Goal: Task Accomplishment & Management: Complete application form

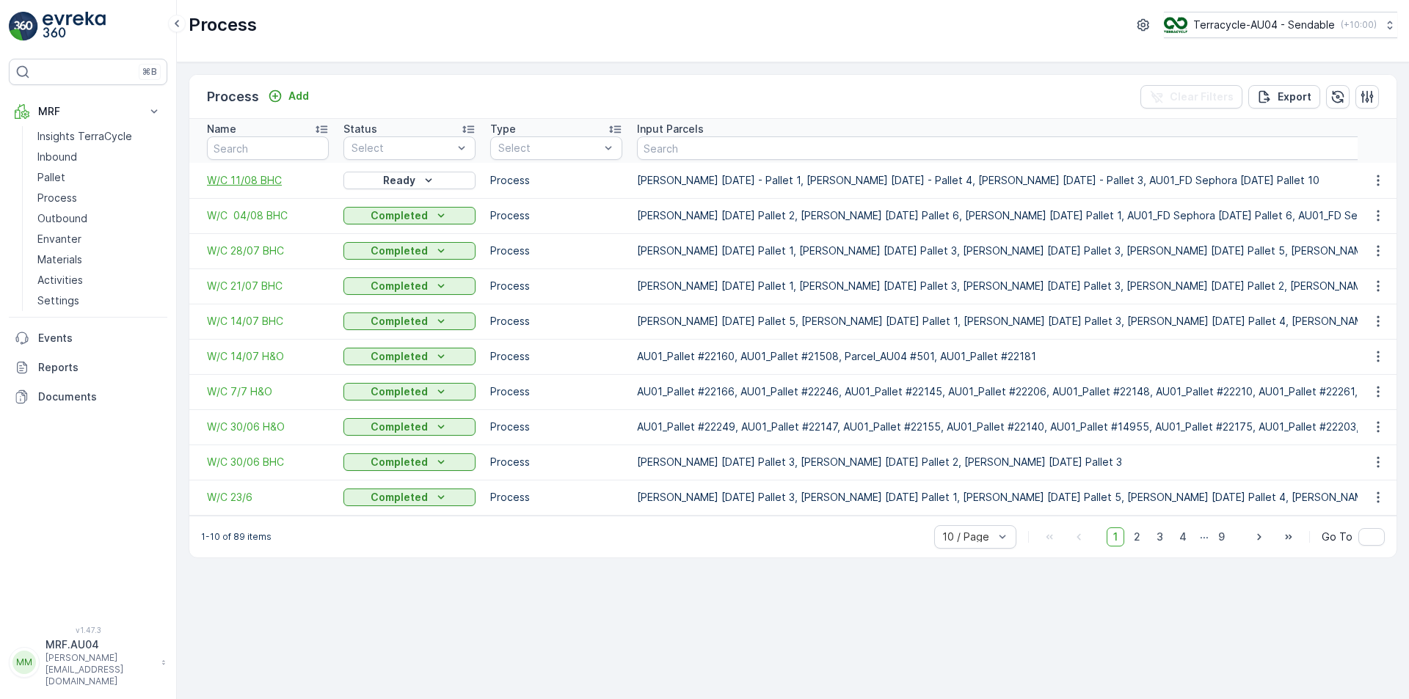
click at [254, 182] on span "W/C 11/08 BHC" at bounding box center [268, 180] width 122 height 15
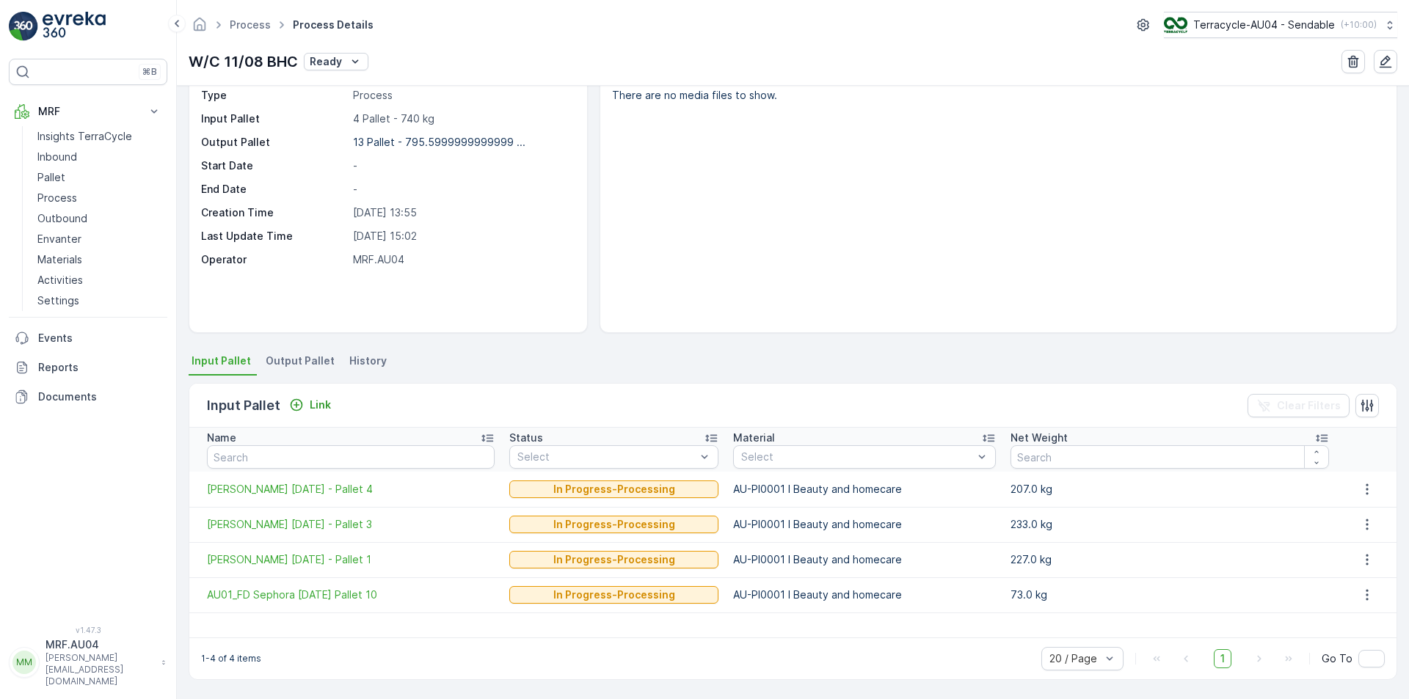
click at [294, 362] on span "Output Pallet" at bounding box center [300, 361] width 69 height 15
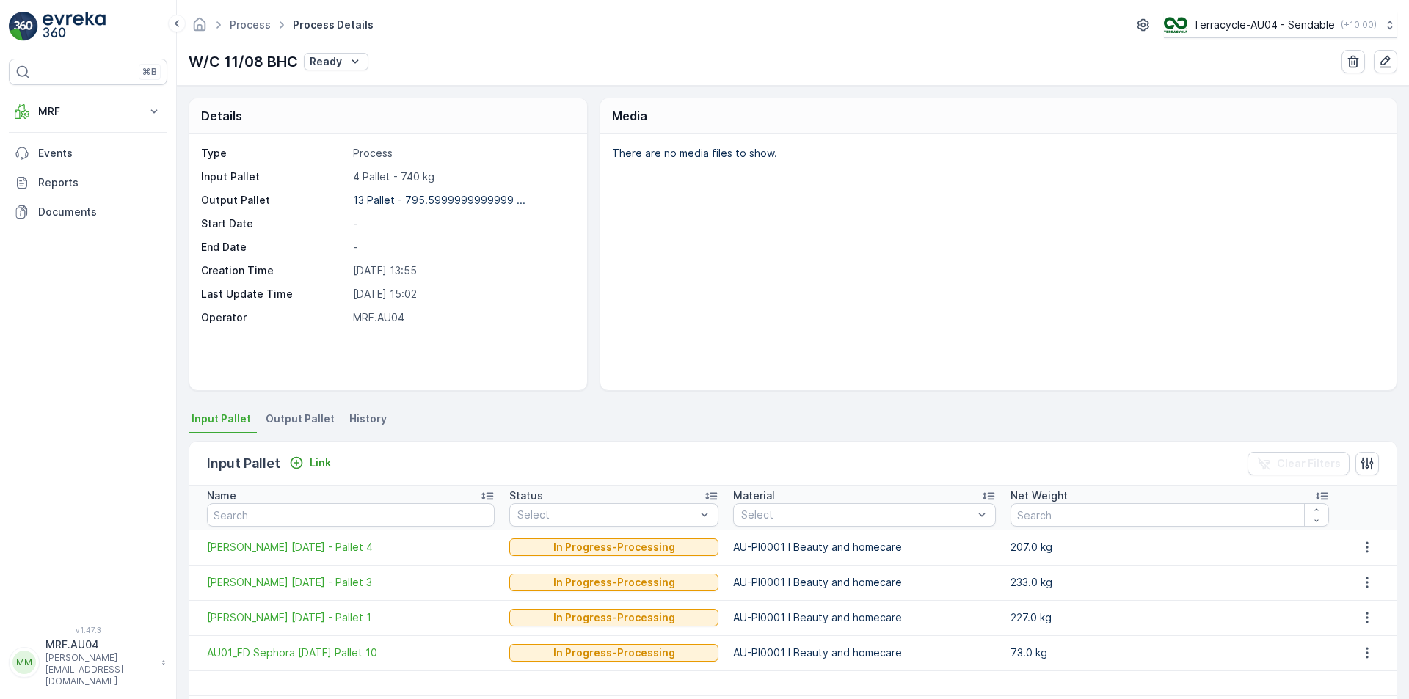
scroll to position [58, 0]
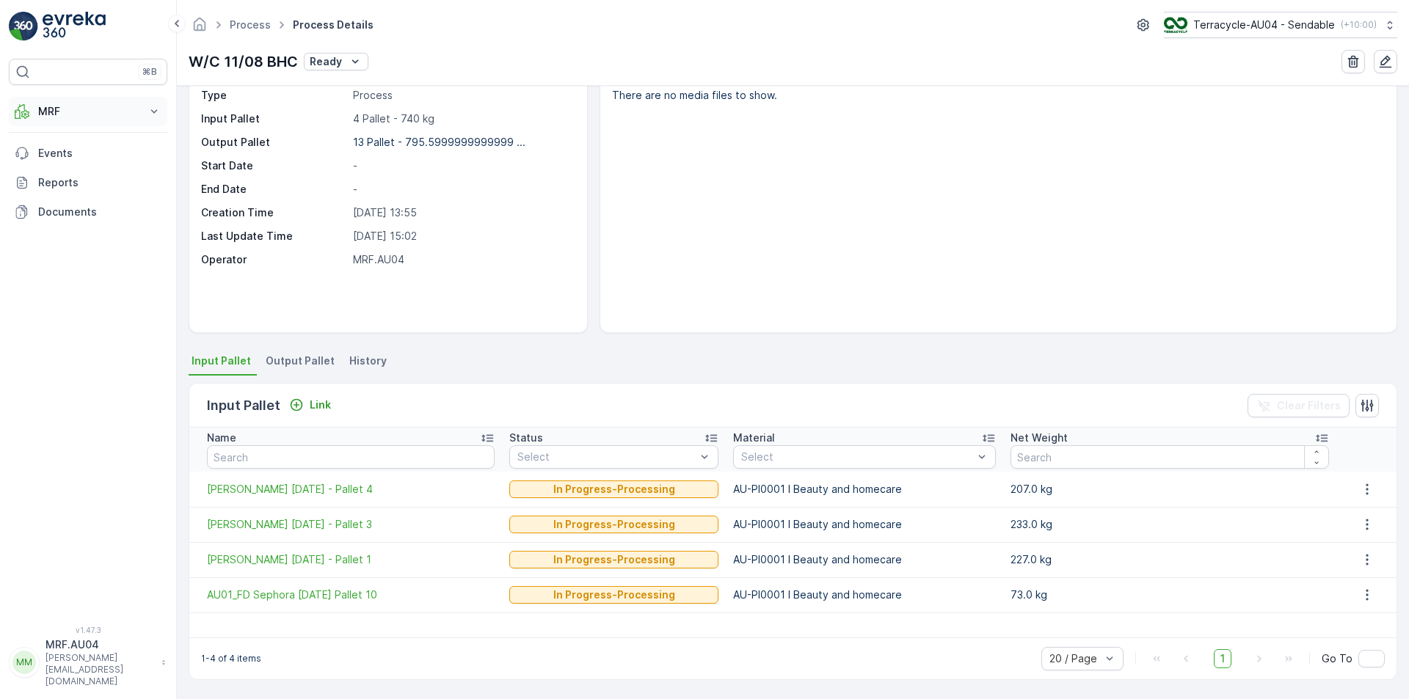
click at [88, 114] on p "MRF" at bounding box center [88, 111] width 100 height 15
click at [68, 181] on link "Pallet" at bounding box center [100, 177] width 136 height 21
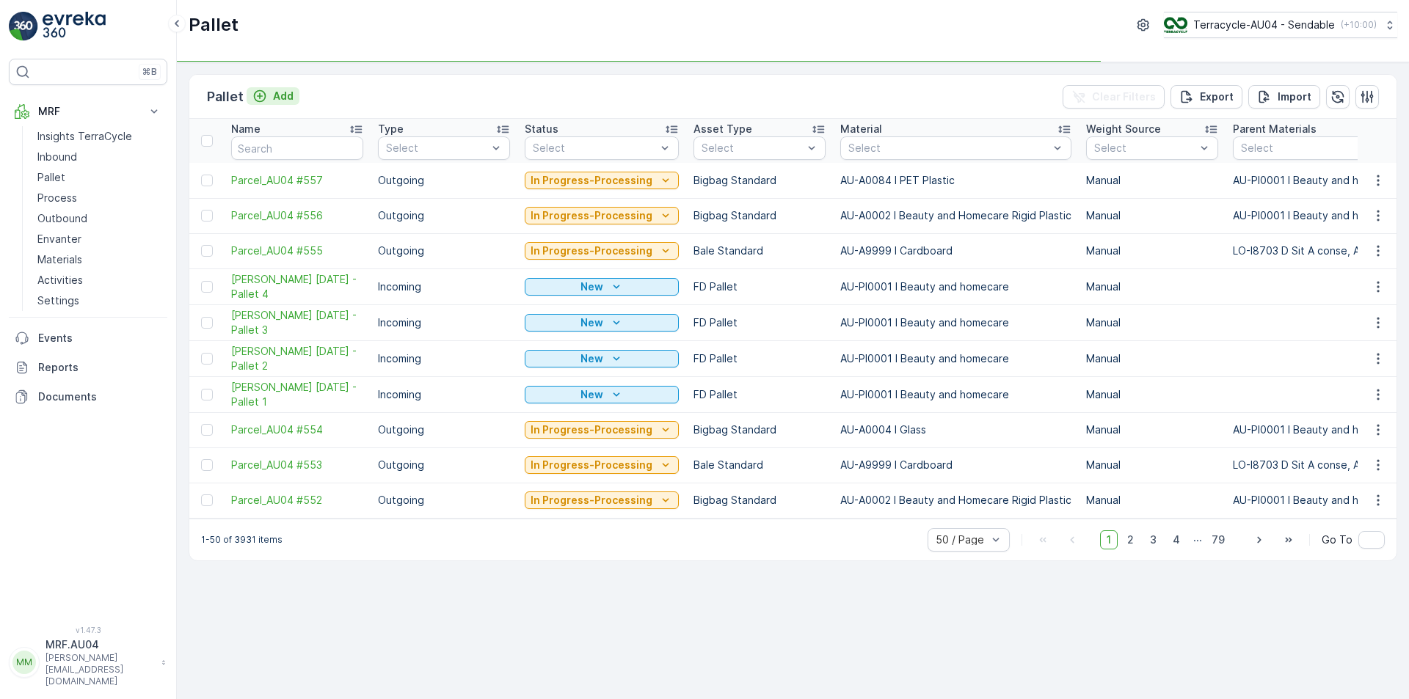
click at [269, 93] on div "Add" at bounding box center [272, 96] width 41 height 15
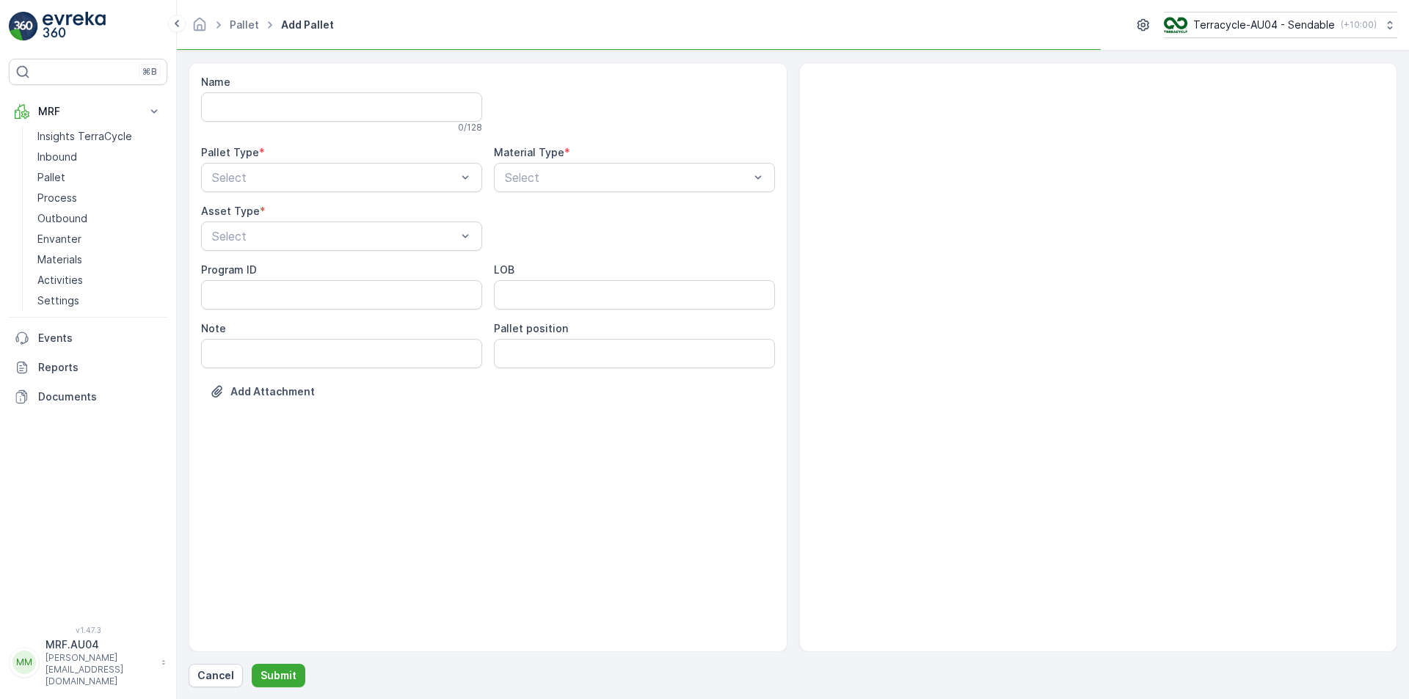
click at [272, 194] on div "Name 0 / 128 Pallet Type * Select Material Type * Select Asset Type * Select Pr…" at bounding box center [488, 248] width 574 height 346
drag, startPoint x: 261, startPoint y: 192, endPoint x: 253, endPoint y: 192, distance: 8.1
click at [259, 192] on div "Select" at bounding box center [341, 177] width 281 height 29
click at [244, 241] on span "Outgoing" at bounding box center [234, 238] width 49 height 13
click at [529, 192] on div "Select" at bounding box center [634, 177] width 281 height 29
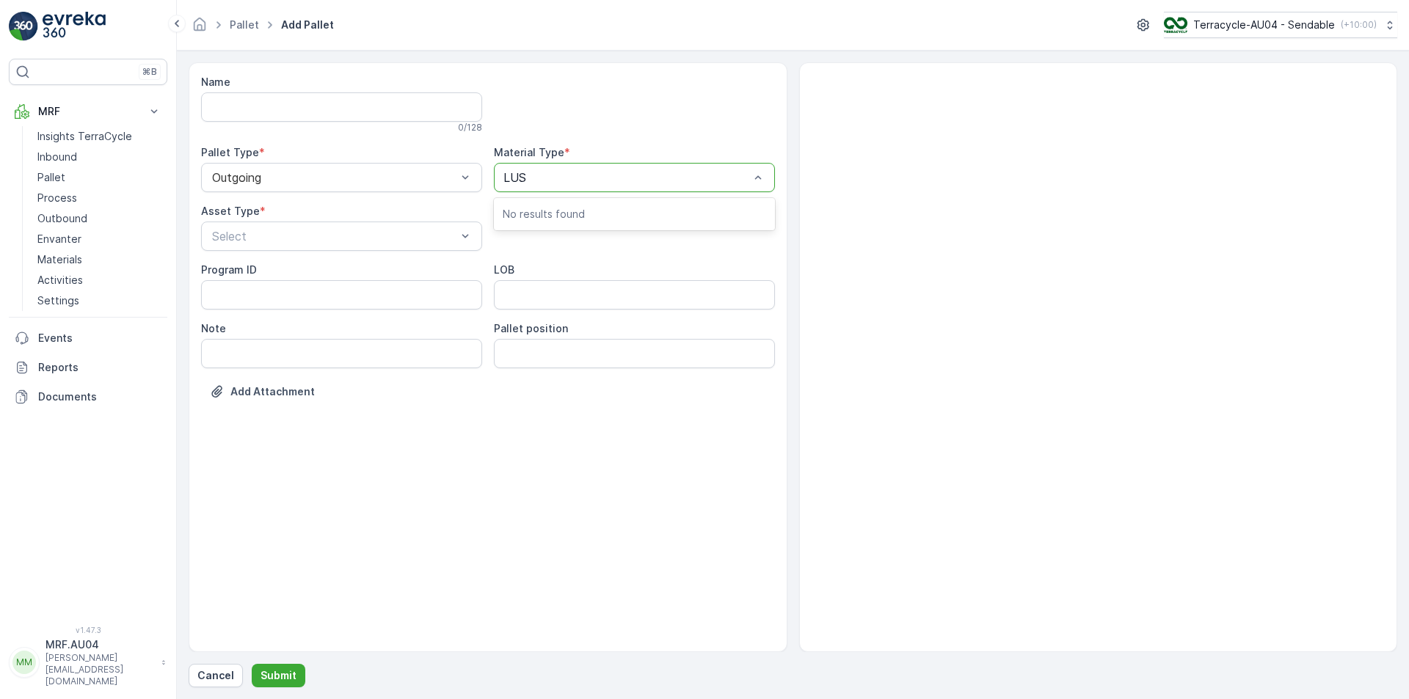
type input "LUSH"
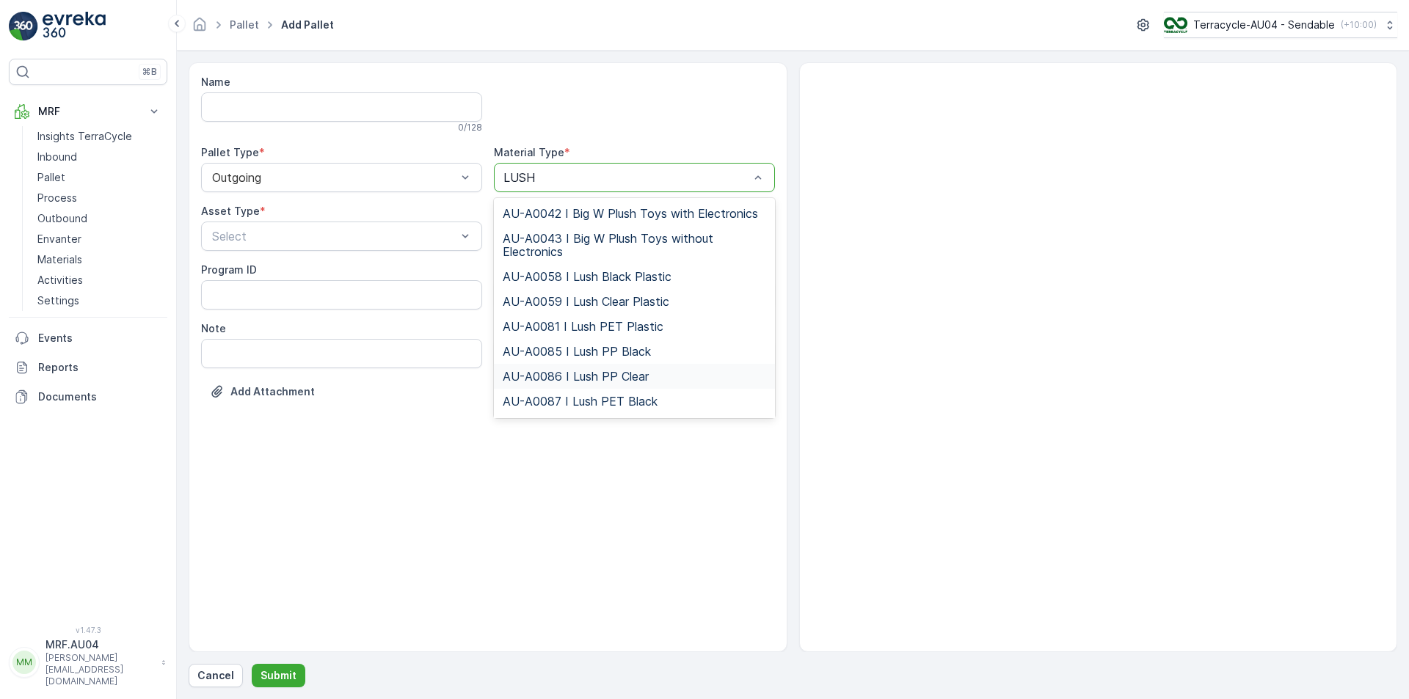
click at [613, 379] on span "AU-A0086 I Lush PP Clear" at bounding box center [576, 376] width 146 height 13
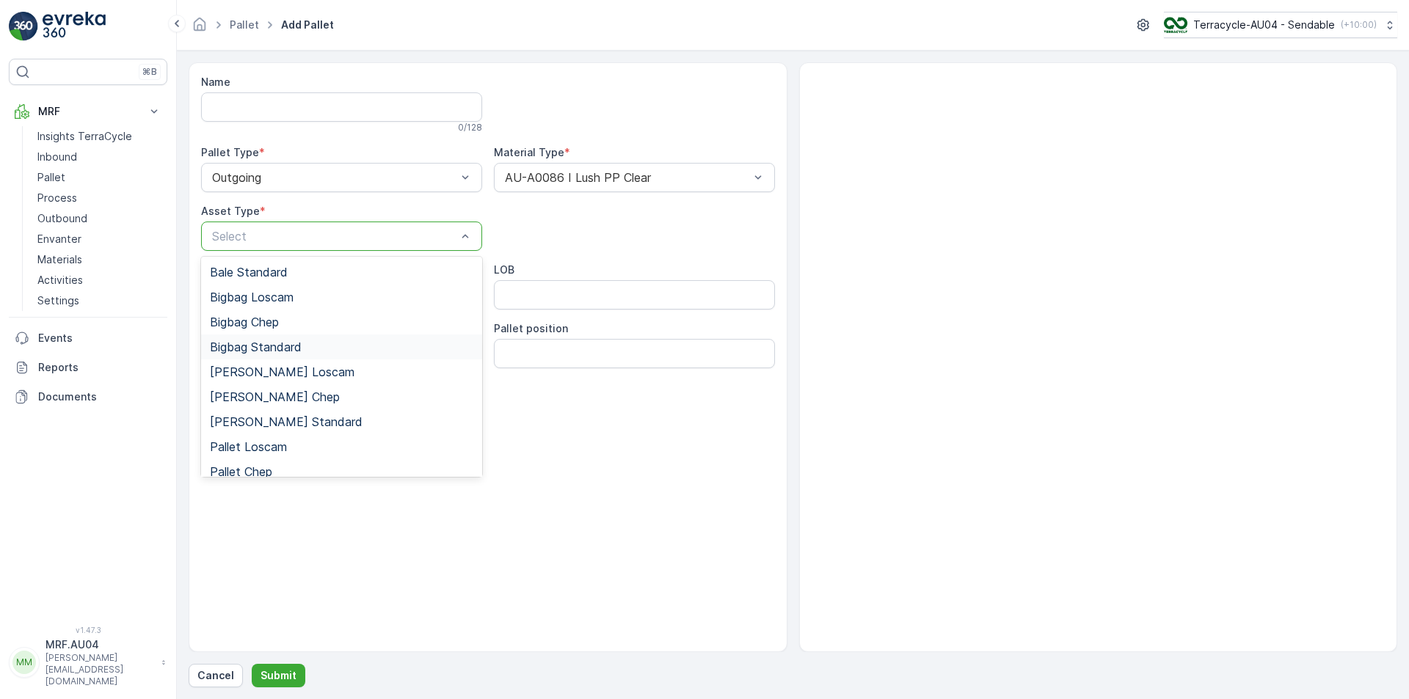
click at [266, 344] on span "Bigbag Standard" at bounding box center [256, 346] width 92 height 13
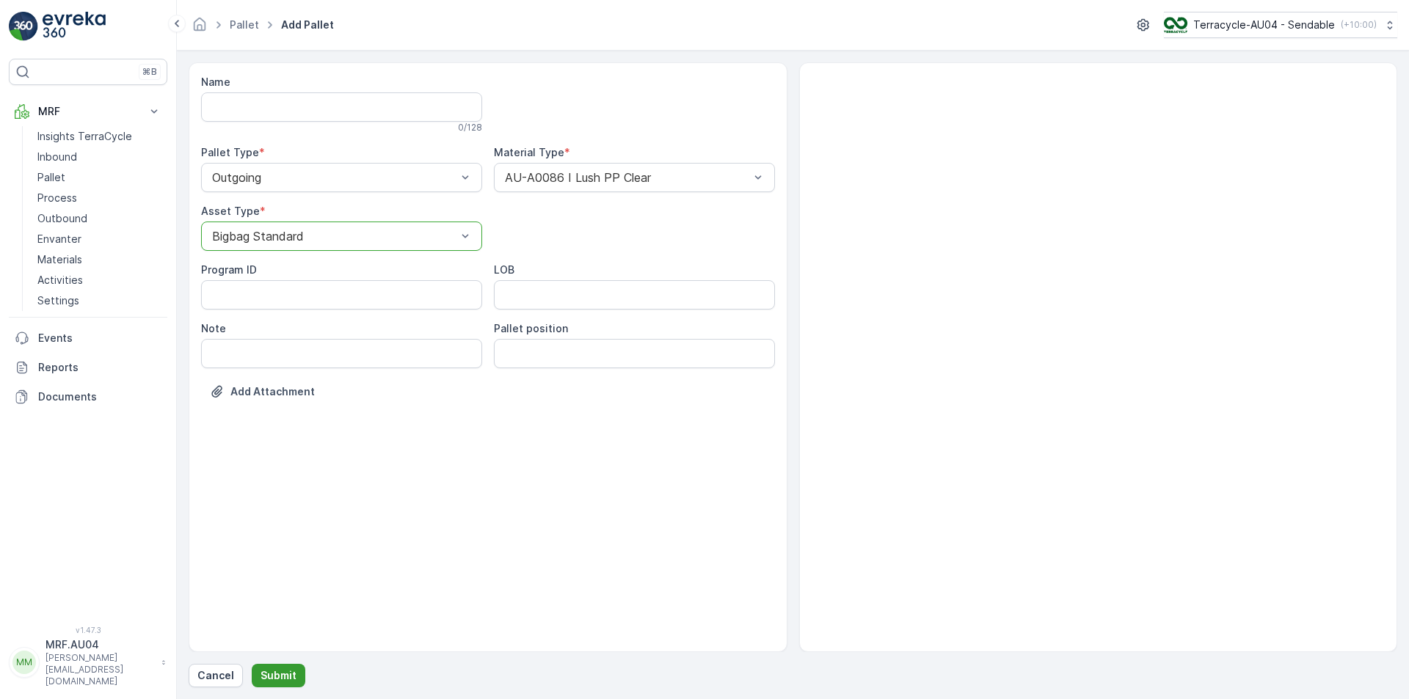
click at [283, 671] on p "Submit" at bounding box center [278, 675] width 36 height 15
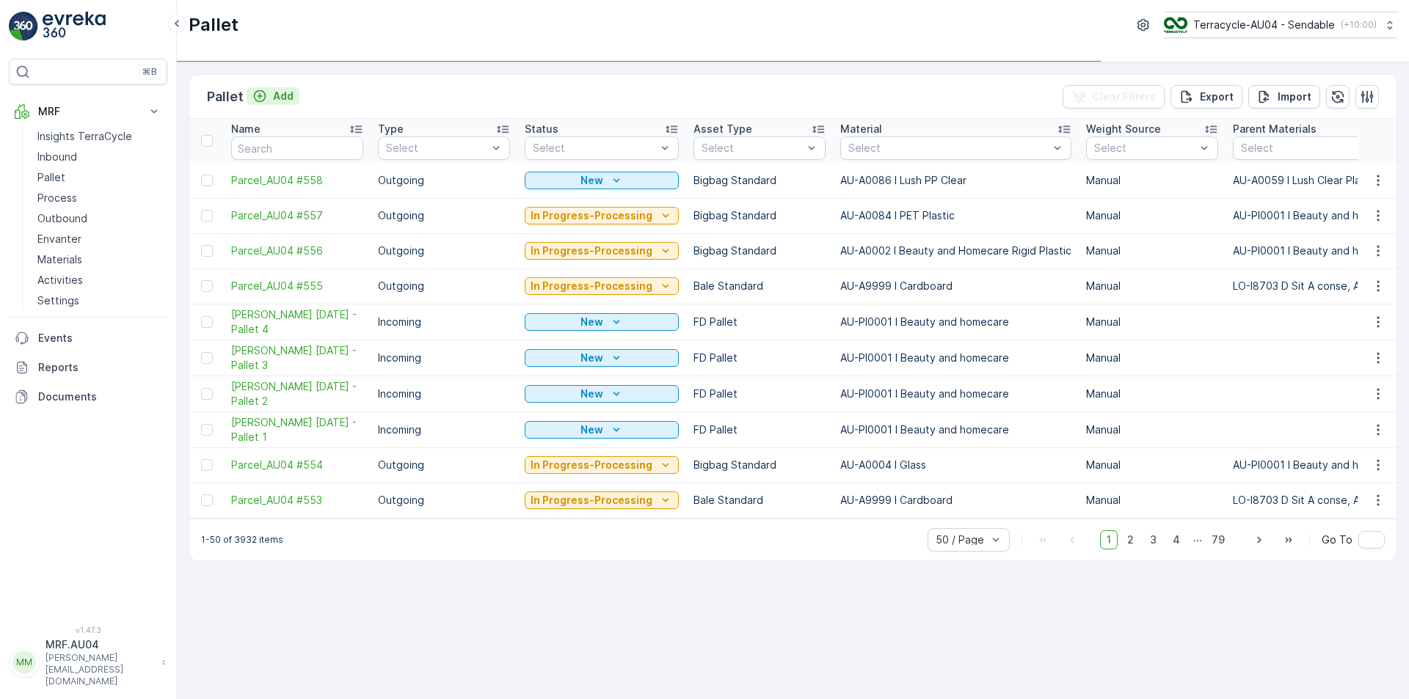
click at [273, 94] on p "Add" at bounding box center [283, 96] width 21 height 15
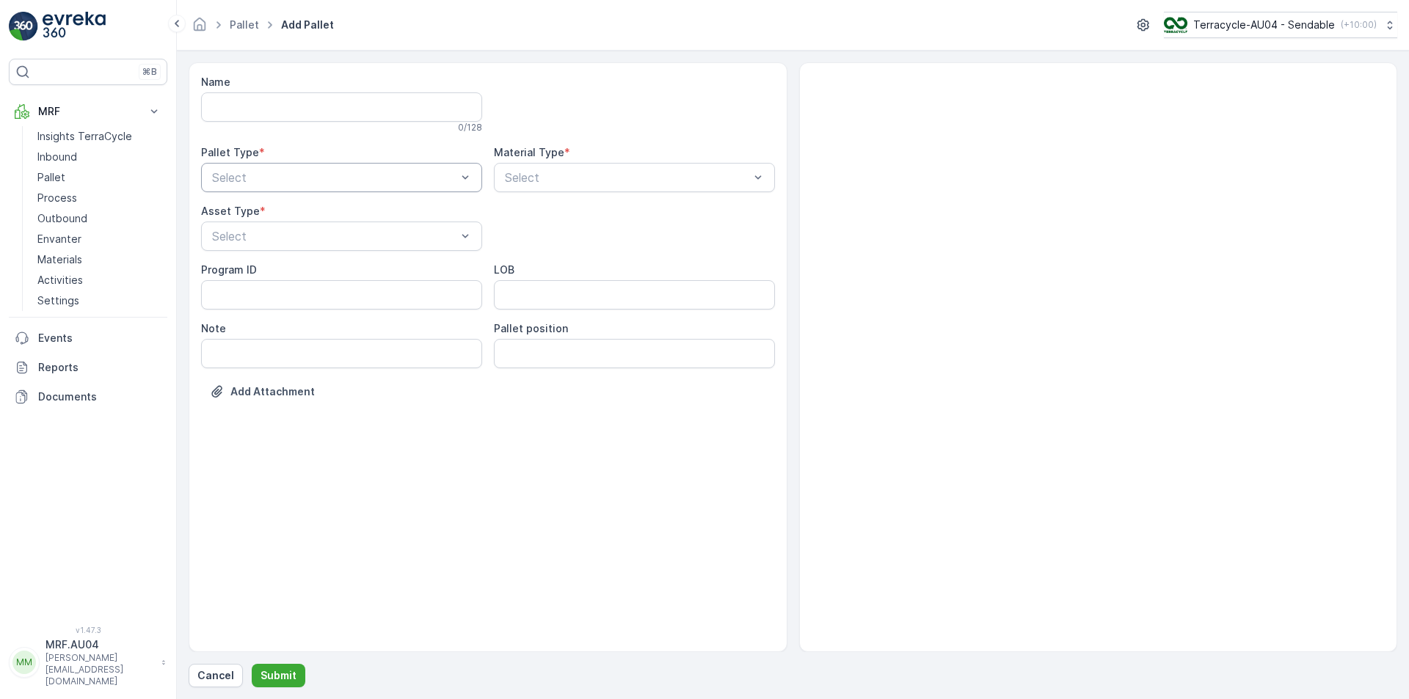
click at [332, 168] on div "Select" at bounding box center [341, 177] width 281 height 29
click at [316, 230] on div "Outgoing" at bounding box center [341, 238] width 281 height 25
click at [558, 191] on div "Select" at bounding box center [634, 177] width 281 height 29
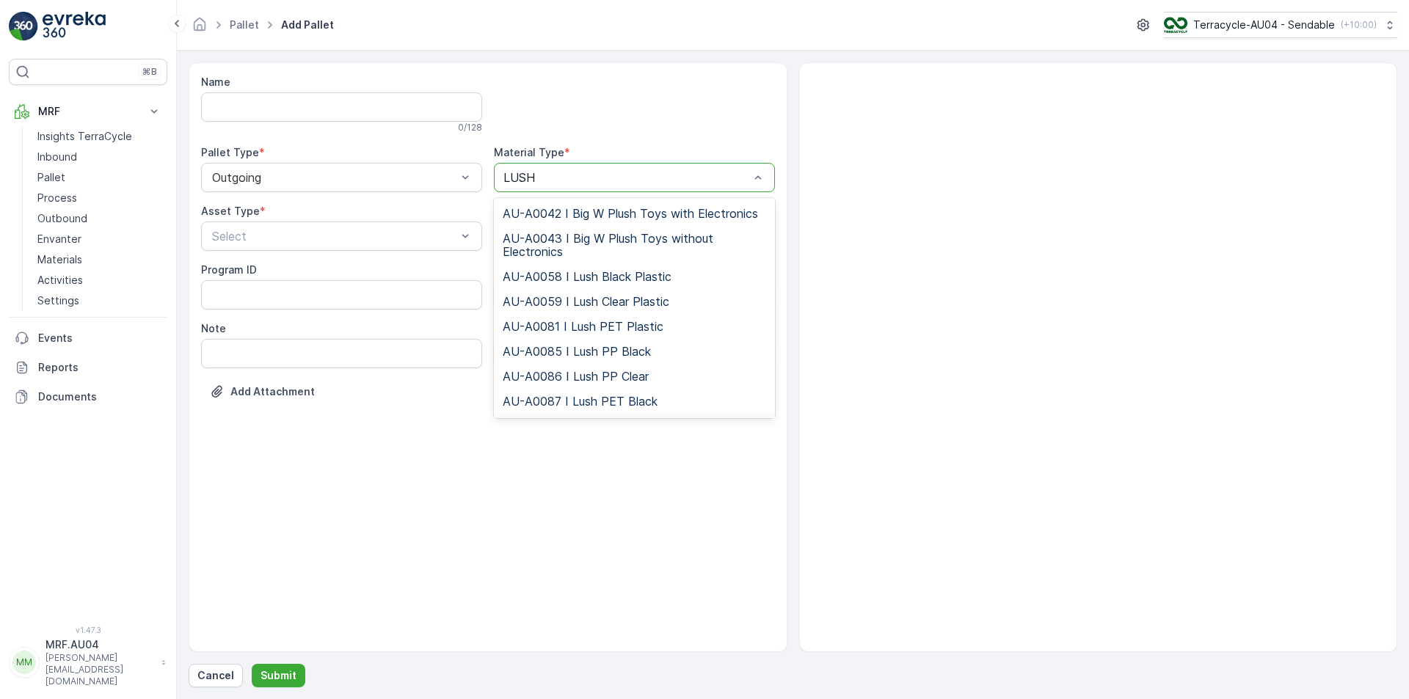
drag, startPoint x: 634, startPoint y: 381, endPoint x: 615, endPoint y: 432, distance: 54.8
click at [615, 432] on div "Name 0 / 128 Pallet Type * Outgoing Material Type * 17 results available for se…" at bounding box center [488, 357] width 599 height 590
type input "L"
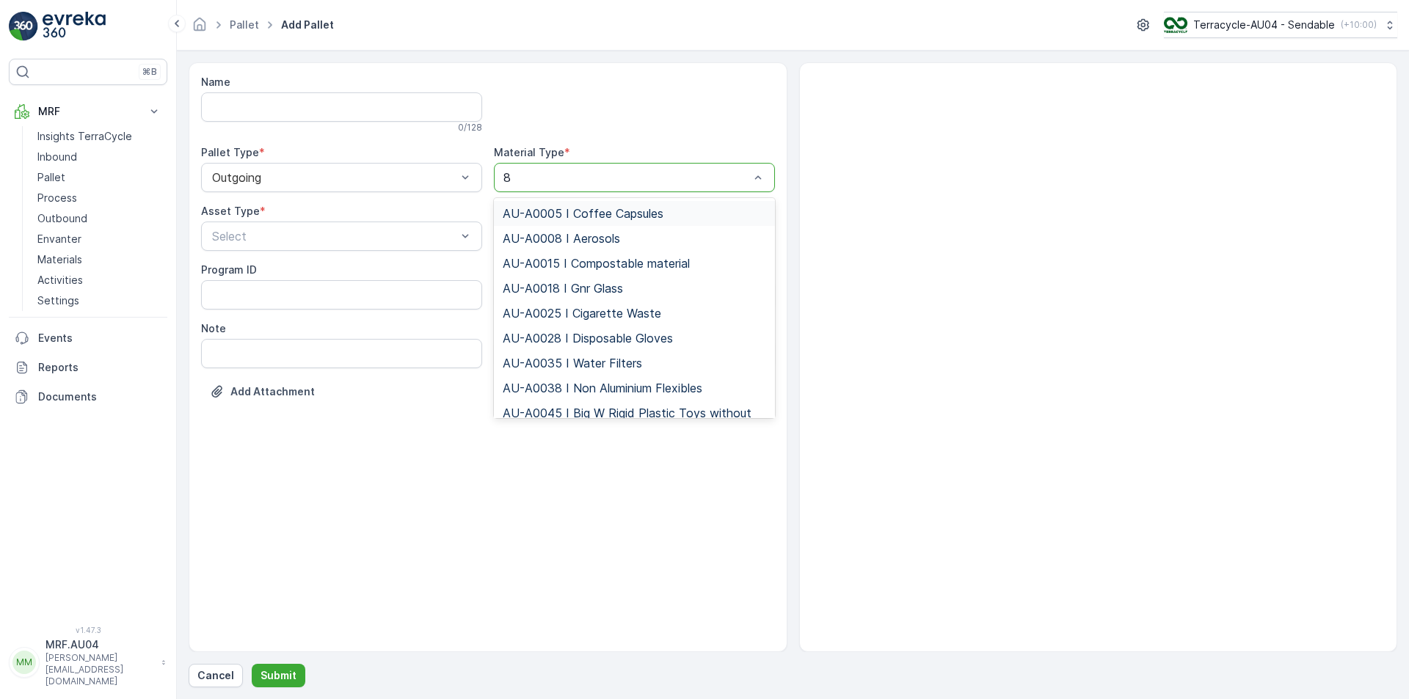
type input "88"
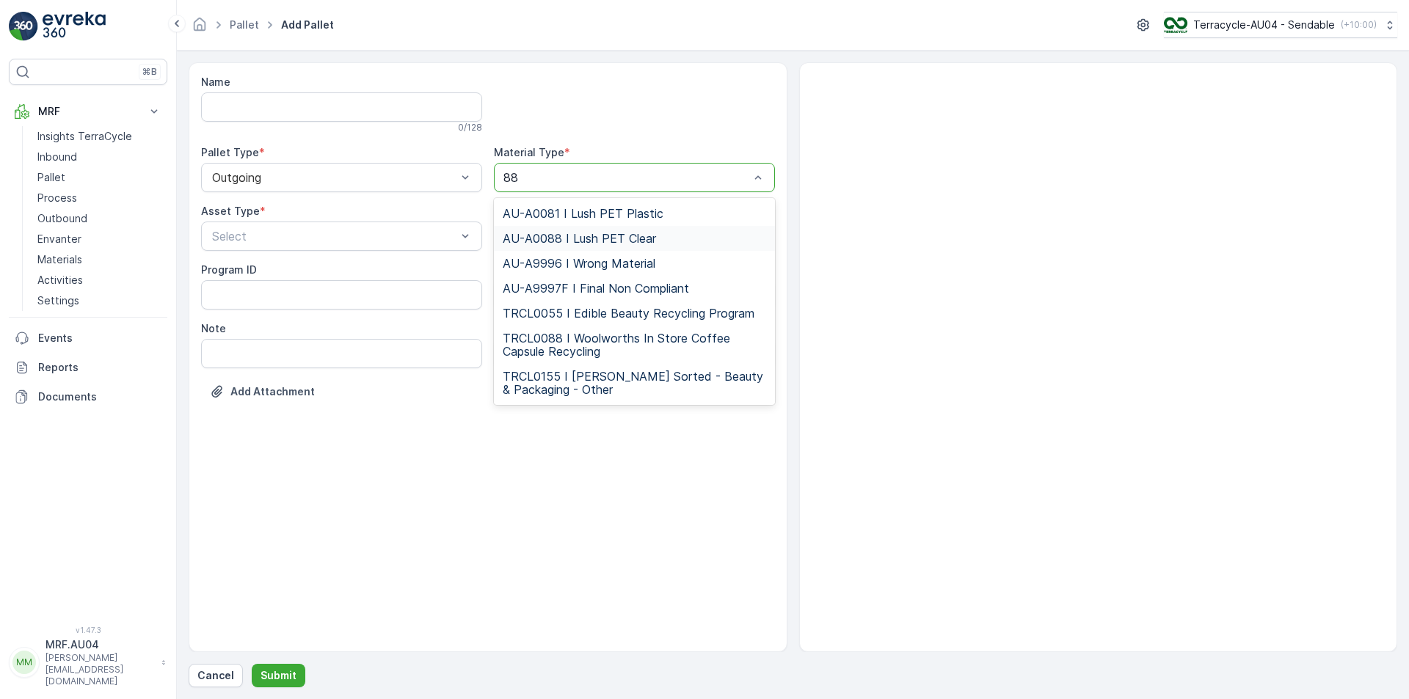
click at [577, 243] on span "AU-A0088 I Lush PET Clear" at bounding box center [579, 238] width 153 height 13
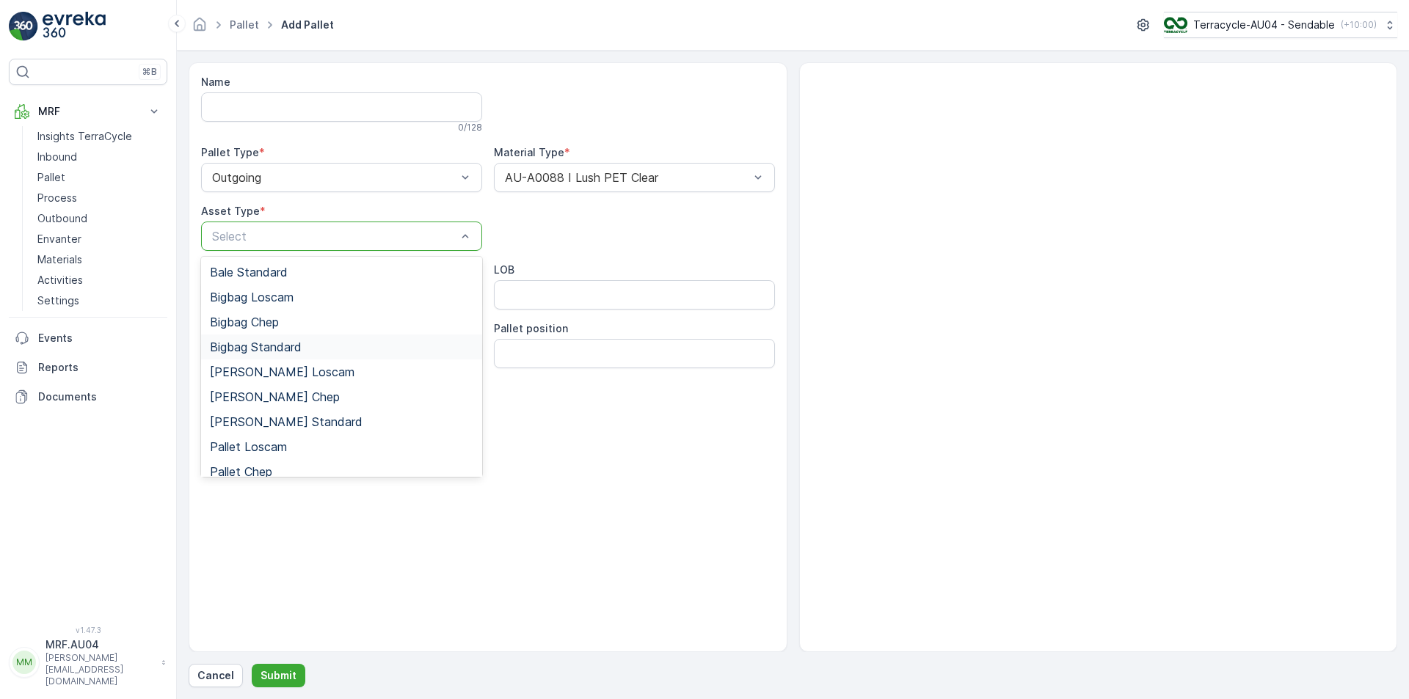
click at [282, 357] on div "Bigbag Standard" at bounding box center [341, 347] width 281 height 25
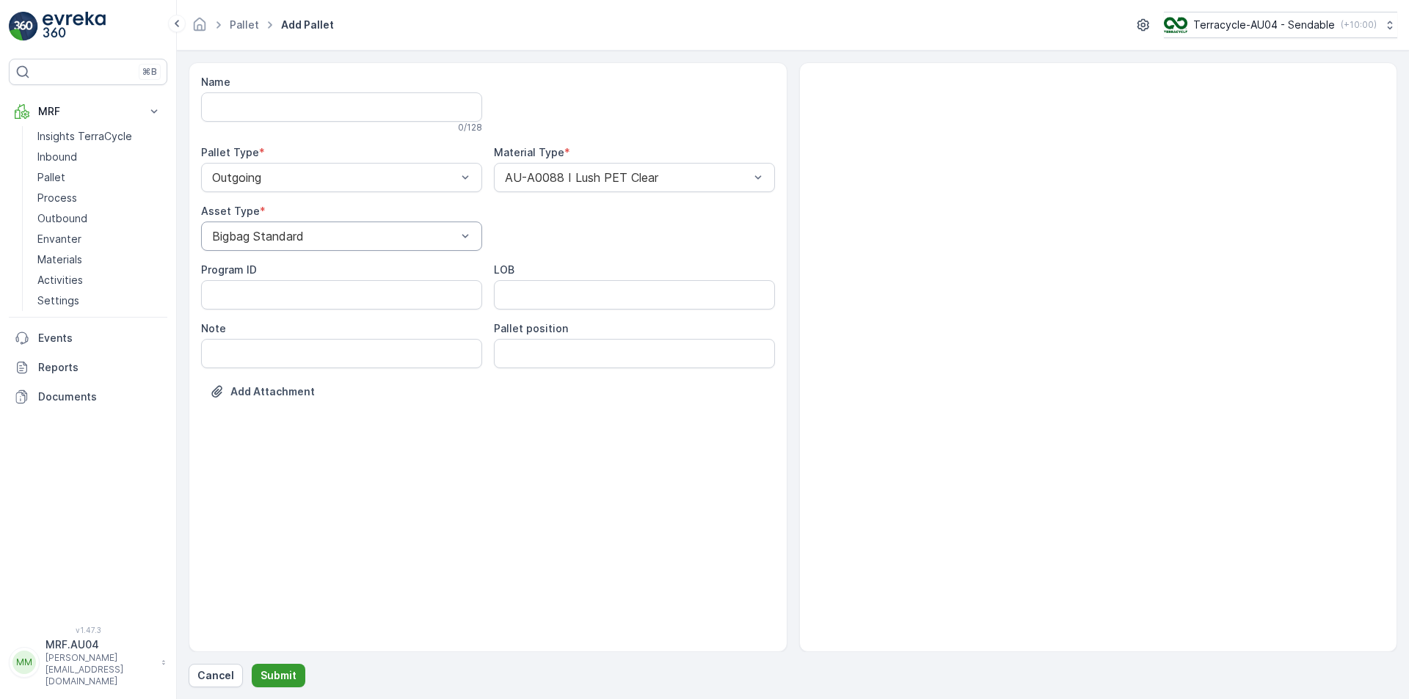
click at [273, 670] on p "Submit" at bounding box center [278, 675] width 36 height 15
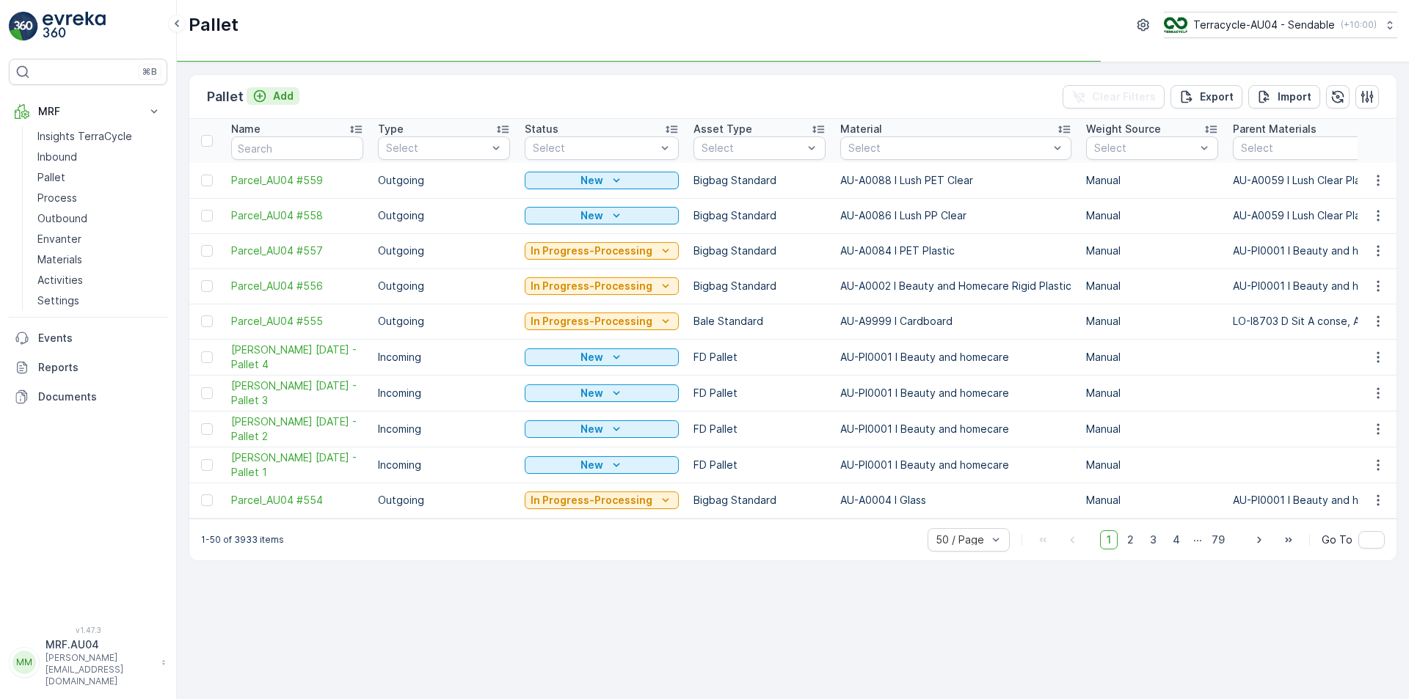
click at [276, 101] on p "Add" at bounding box center [283, 96] width 21 height 15
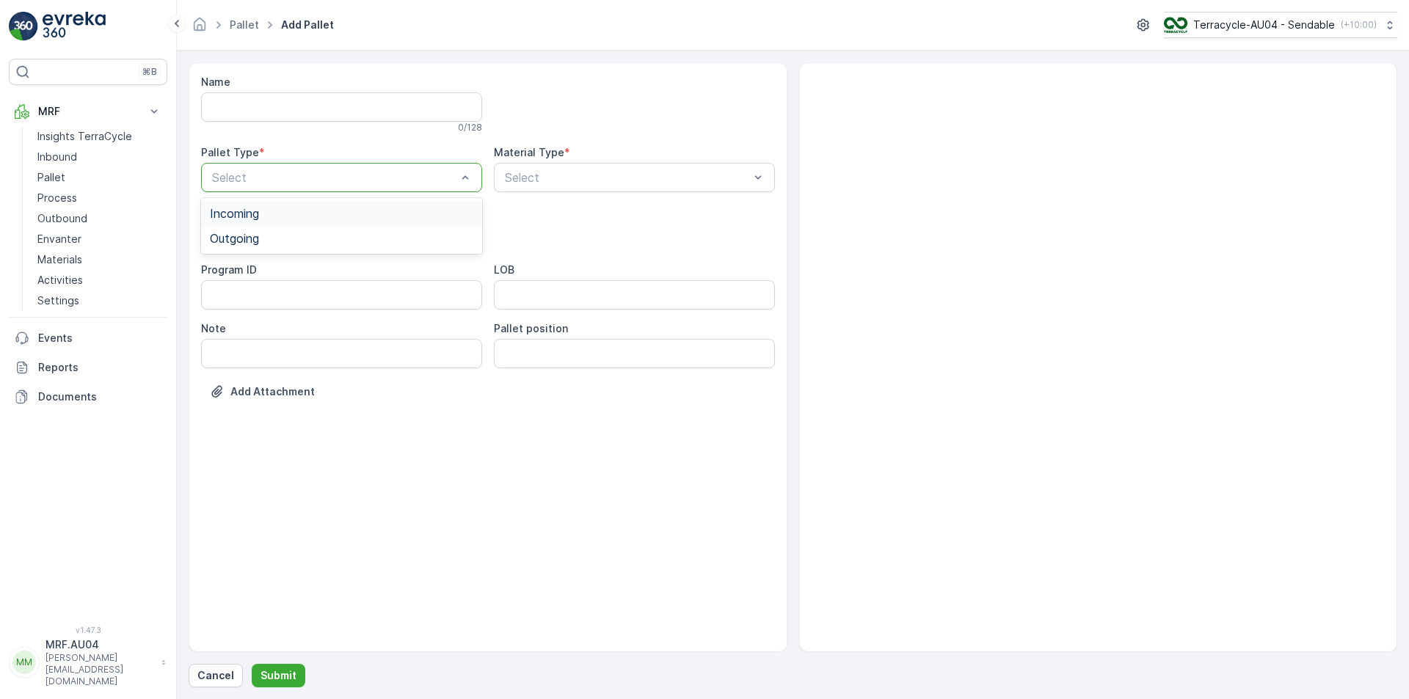
click at [346, 183] on div at bounding box center [334, 177] width 247 height 13
click at [322, 238] on div "Outgoing" at bounding box center [341, 238] width 263 height 13
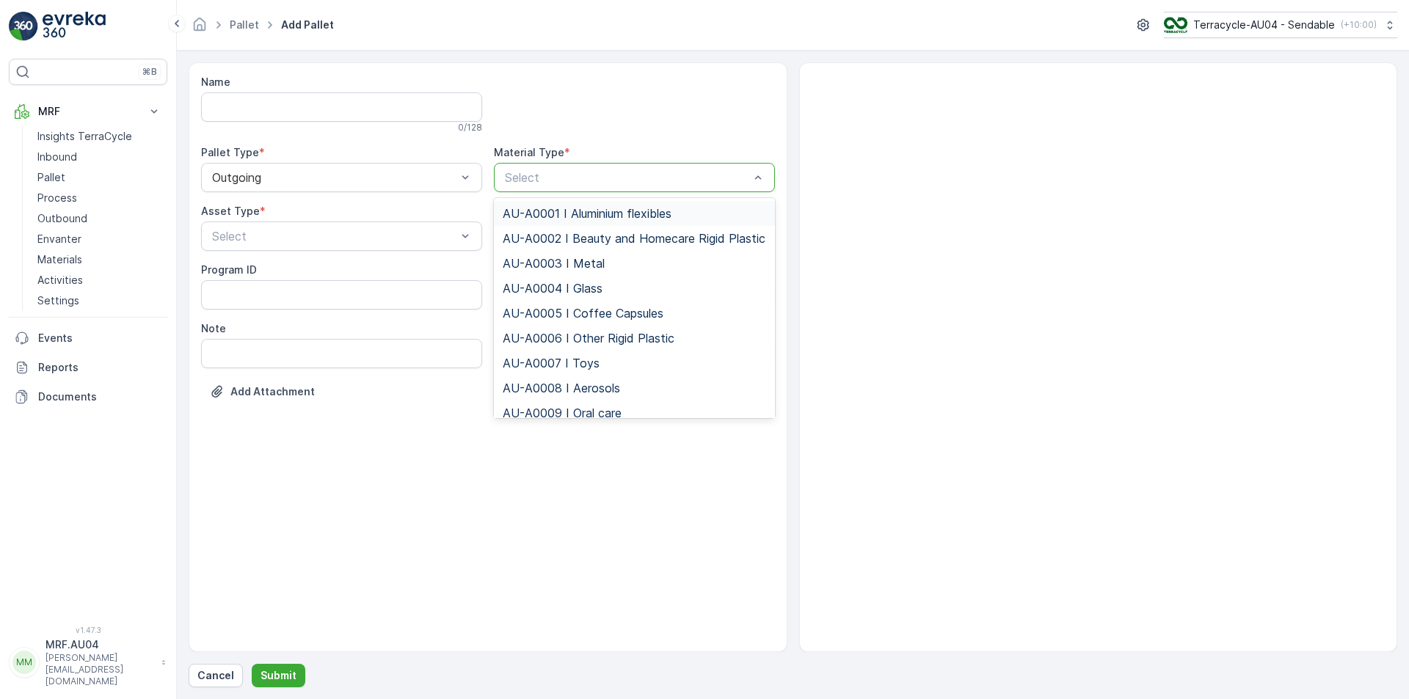
click at [561, 190] on div "Select" at bounding box center [634, 177] width 281 height 29
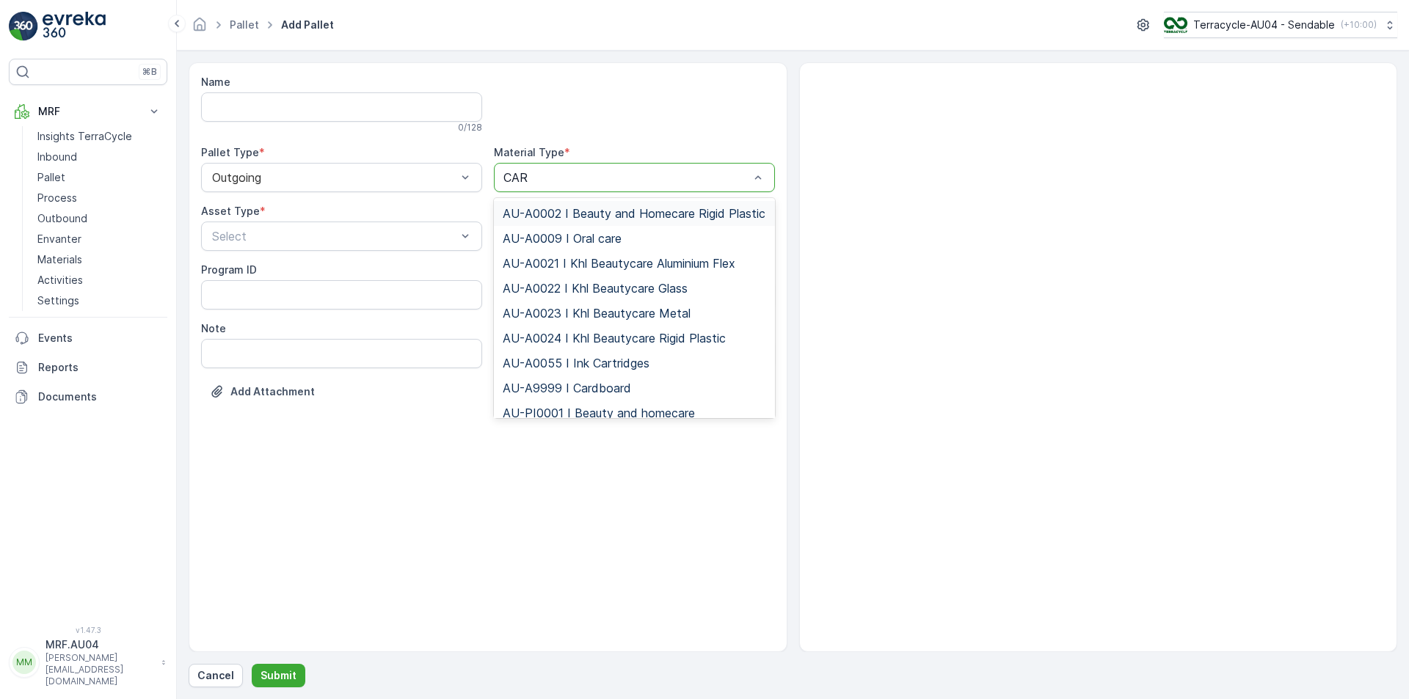
type input "CARD"
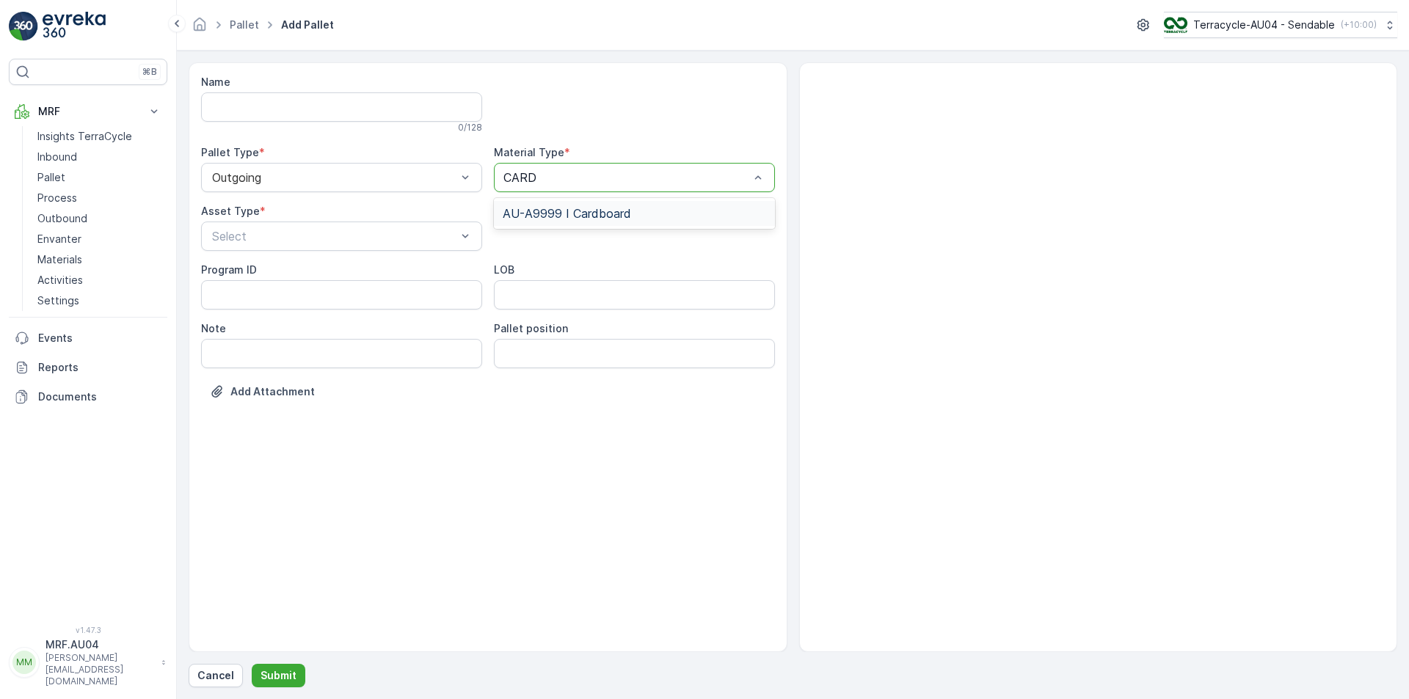
click at [554, 214] on span "AU-A9999 I Cardboard" at bounding box center [567, 213] width 128 height 13
click at [212, 235] on input "text" at bounding box center [213, 236] width 4 height 13
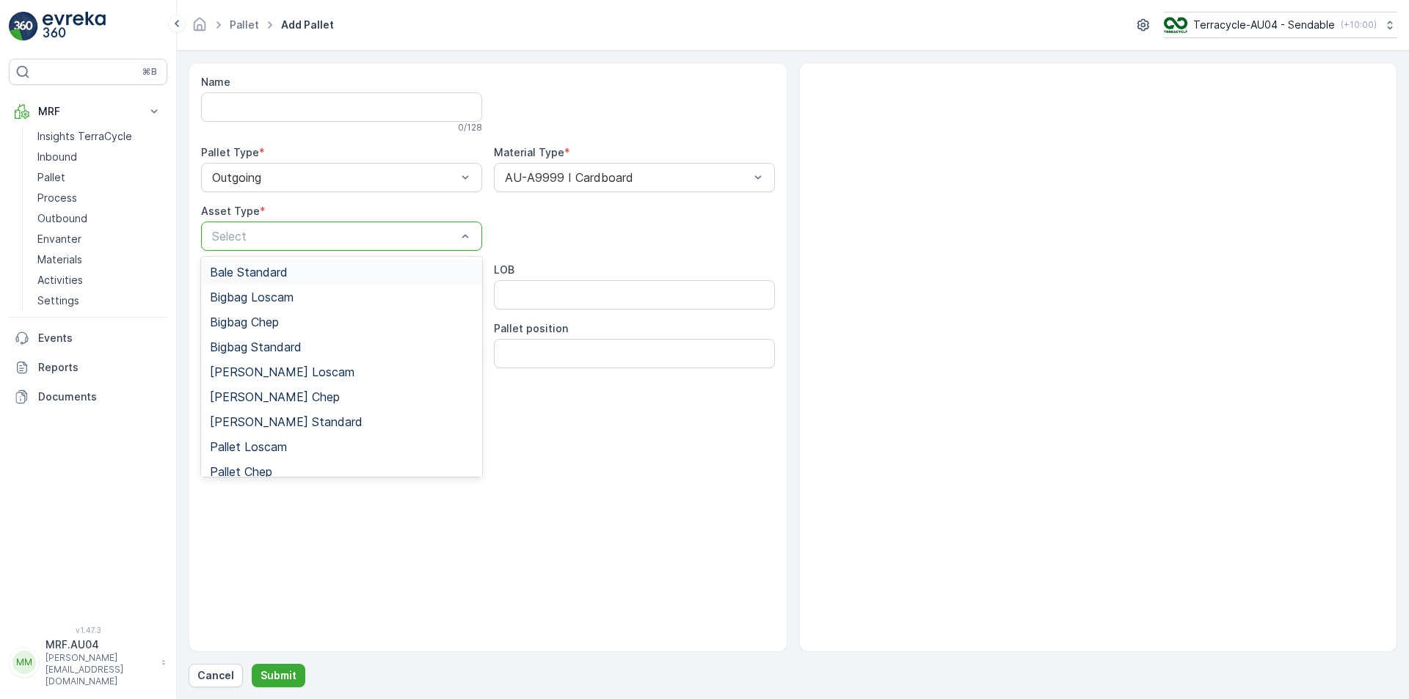
click at [223, 279] on span "Bale Standard" at bounding box center [249, 272] width 78 height 13
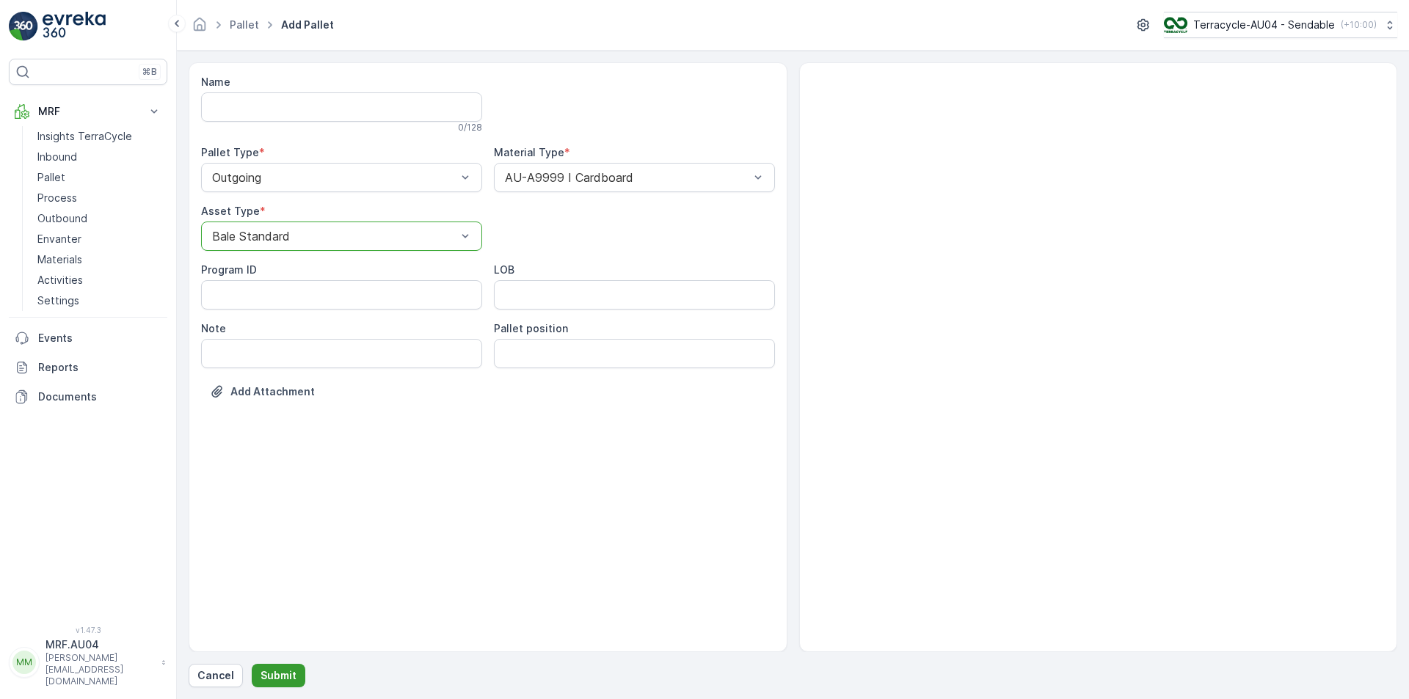
click at [279, 677] on p "Submit" at bounding box center [278, 675] width 36 height 15
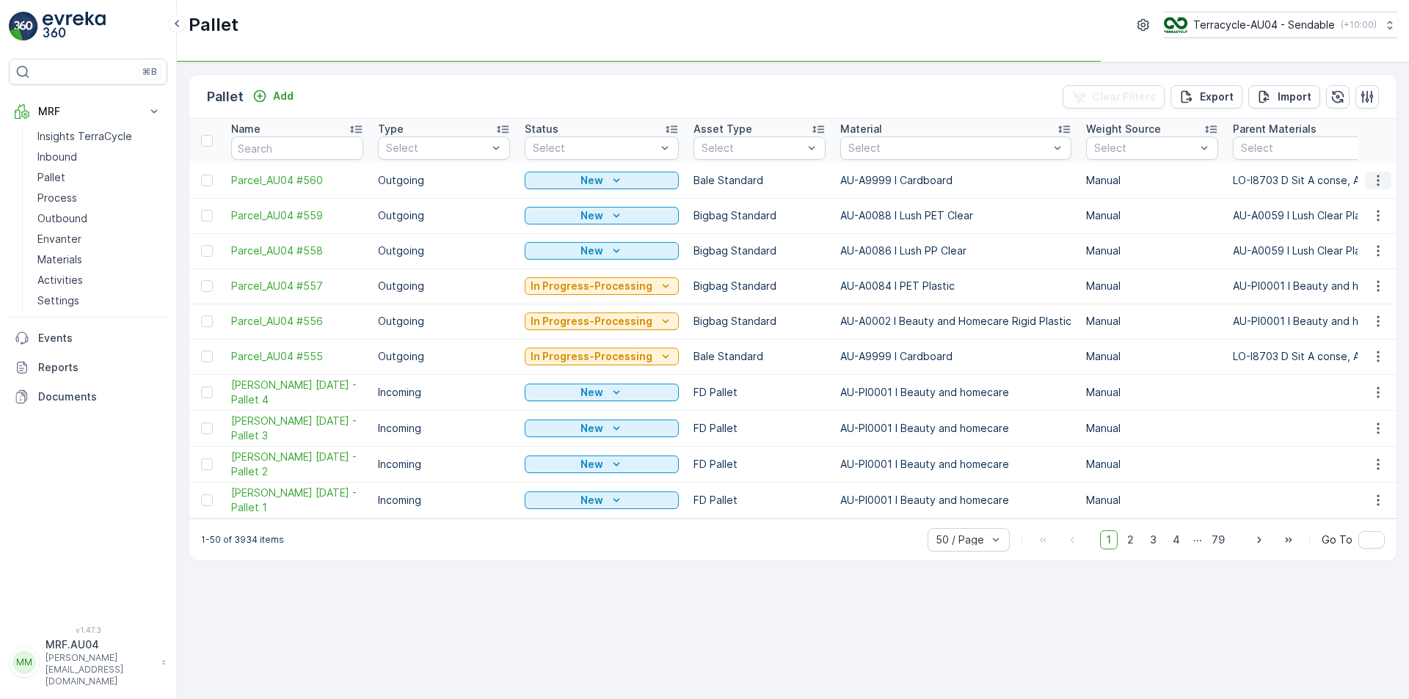
click at [1382, 188] on button "button" at bounding box center [1378, 181] width 26 height 18
click at [1326, 220] on span "Edit Pallet" at bounding box center [1343, 223] width 50 height 15
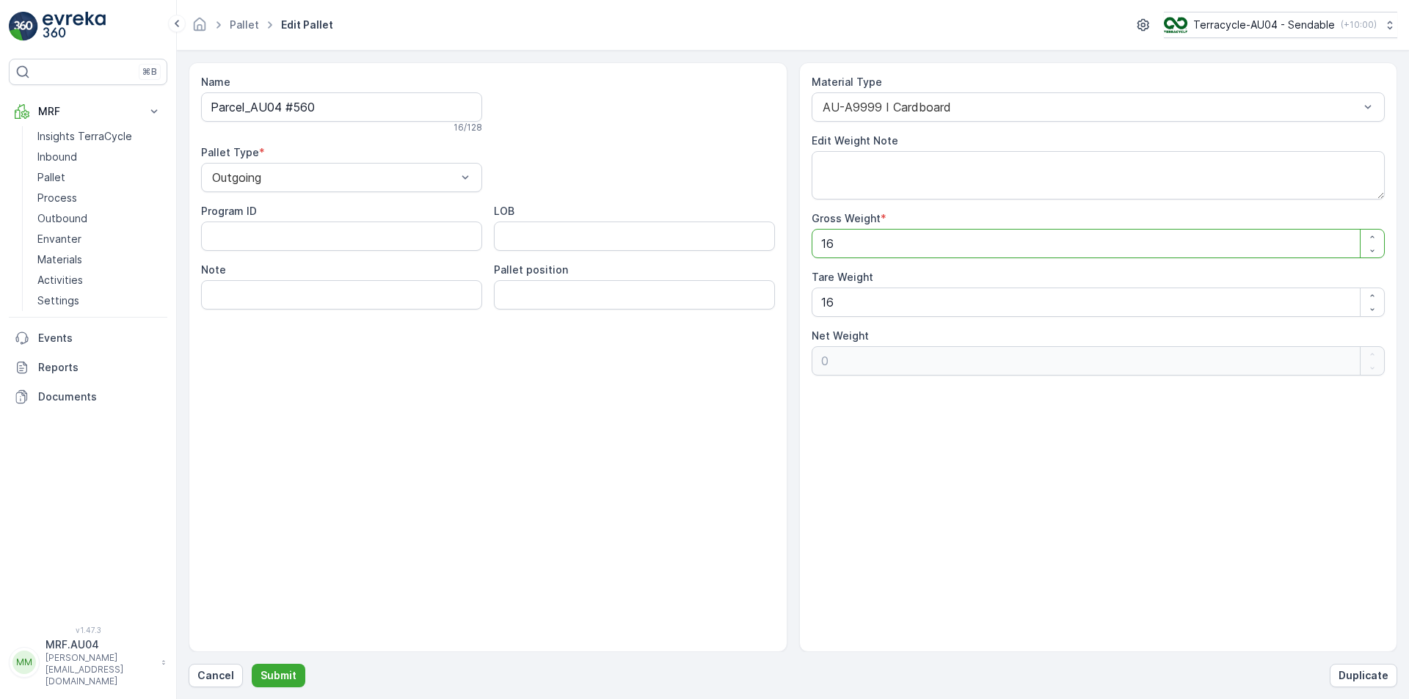
drag, startPoint x: 856, startPoint y: 249, endPoint x: 659, endPoint y: 255, distance: 196.7
click at [671, 259] on div "Name Parcel_AU04 #560 16 / 128 Pallet Type * Outgoing Program ID LOB Note Palle…" at bounding box center [793, 357] width 1209 height 590
type Weight "6"
type Weight "-10"
type Weight "60"
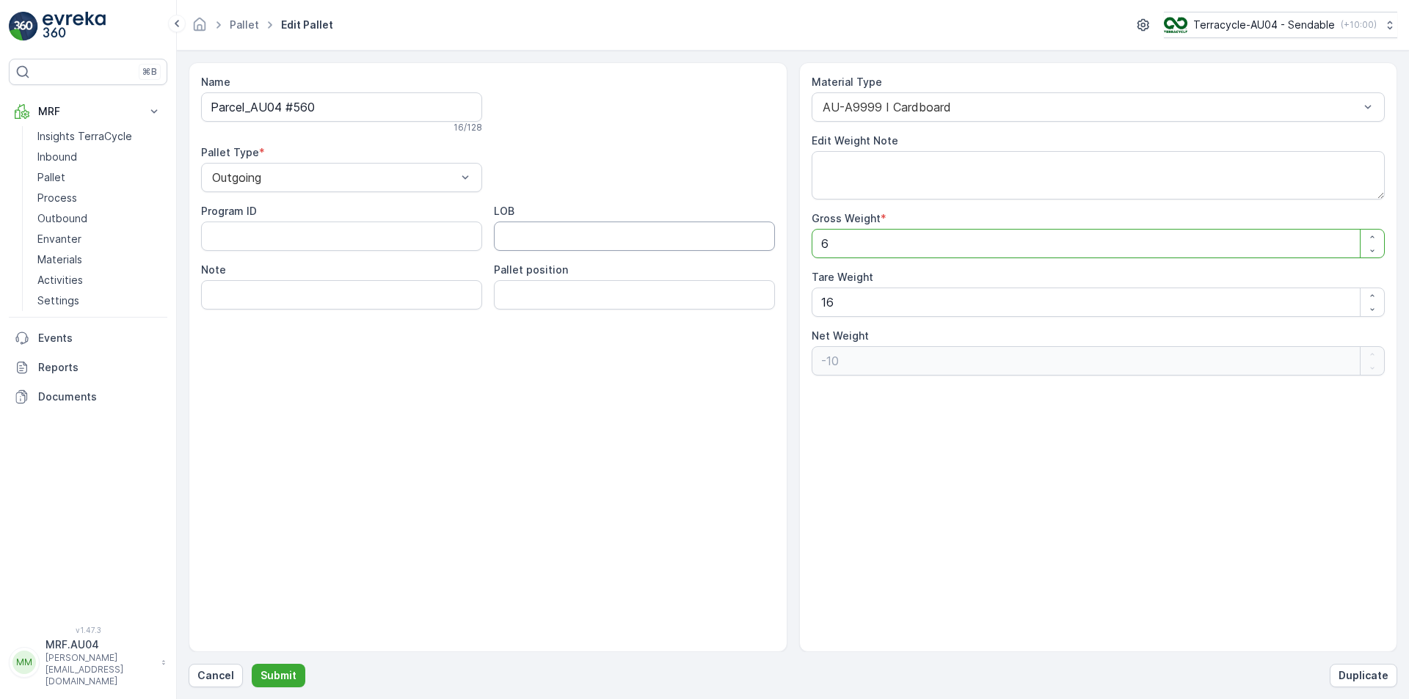
type Weight "44"
type Weight "60.4"
type Weight "44.4"
type Weight "60.4"
click at [587, 308] on div "Name Parcel_AU04 #560 16 / 128 Pallet Type * Outgoing Program ID LOB Note Palle…" at bounding box center [793, 357] width 1209 height 590
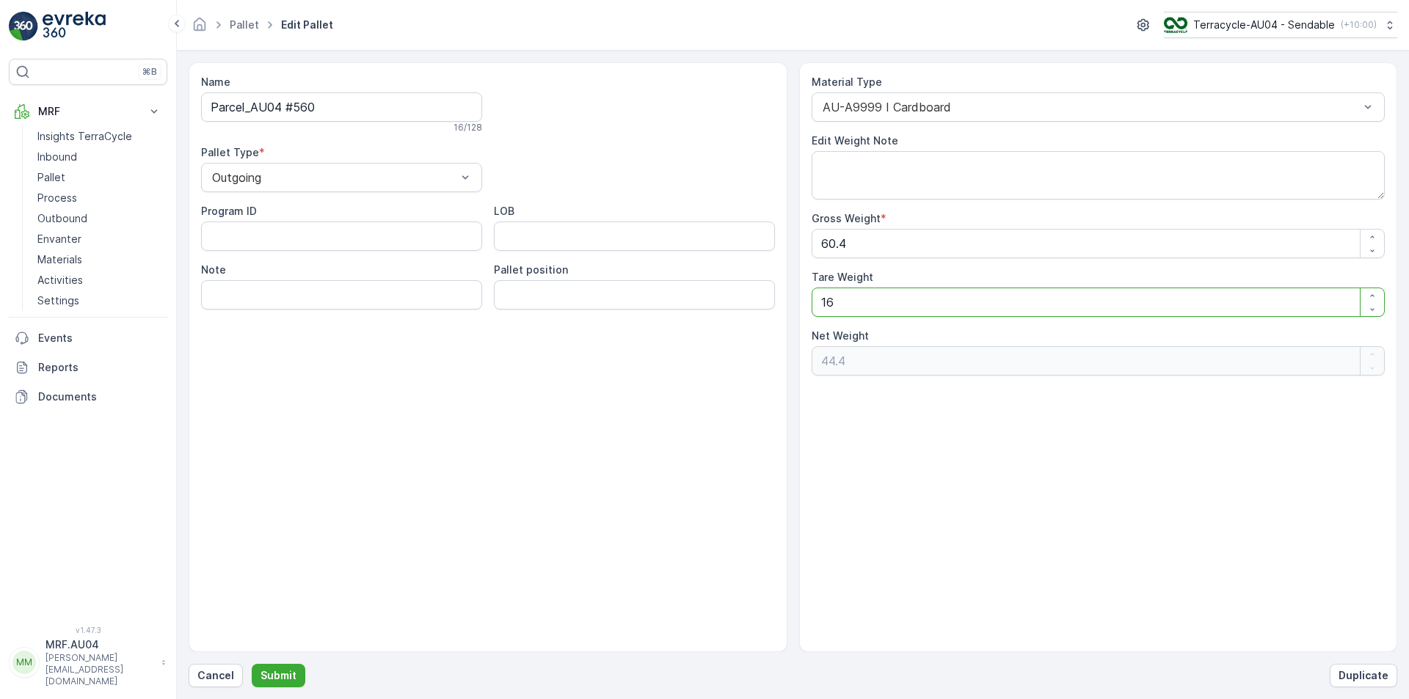
drag, startPoint x: 825, startPoint y: 307, endPoint x: 450, endPoint y: 327, distance: 375.5
click at [554, 344] on div "Name Parcel_AU04 #560 16 / 128 Pallet Type * Outgoing Program ID LOB Note Palle…" at bounding box center [793, 357] width 1209 height 590
type Weight "6"
type Weight "54.4"
type Weight "60"
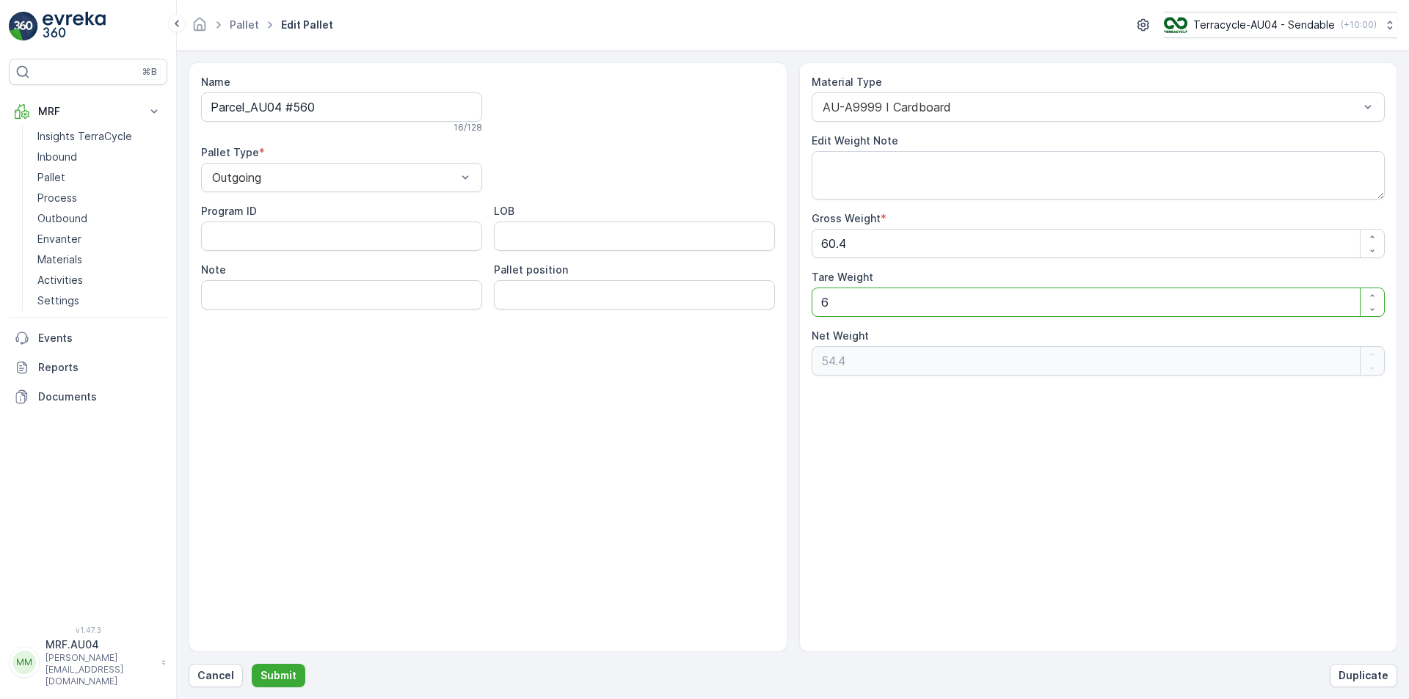
type Weight "0.4"
type Weight "60.4"
type Weight "0"
type Weight "60.4"
click at [258, 657] on div "Name Parcel_AU04 #560 16 / 128 Pallet Type * Outgoing Program ID LOB Note Palle…" at bounding box center [793, 374] width 1209 height 625
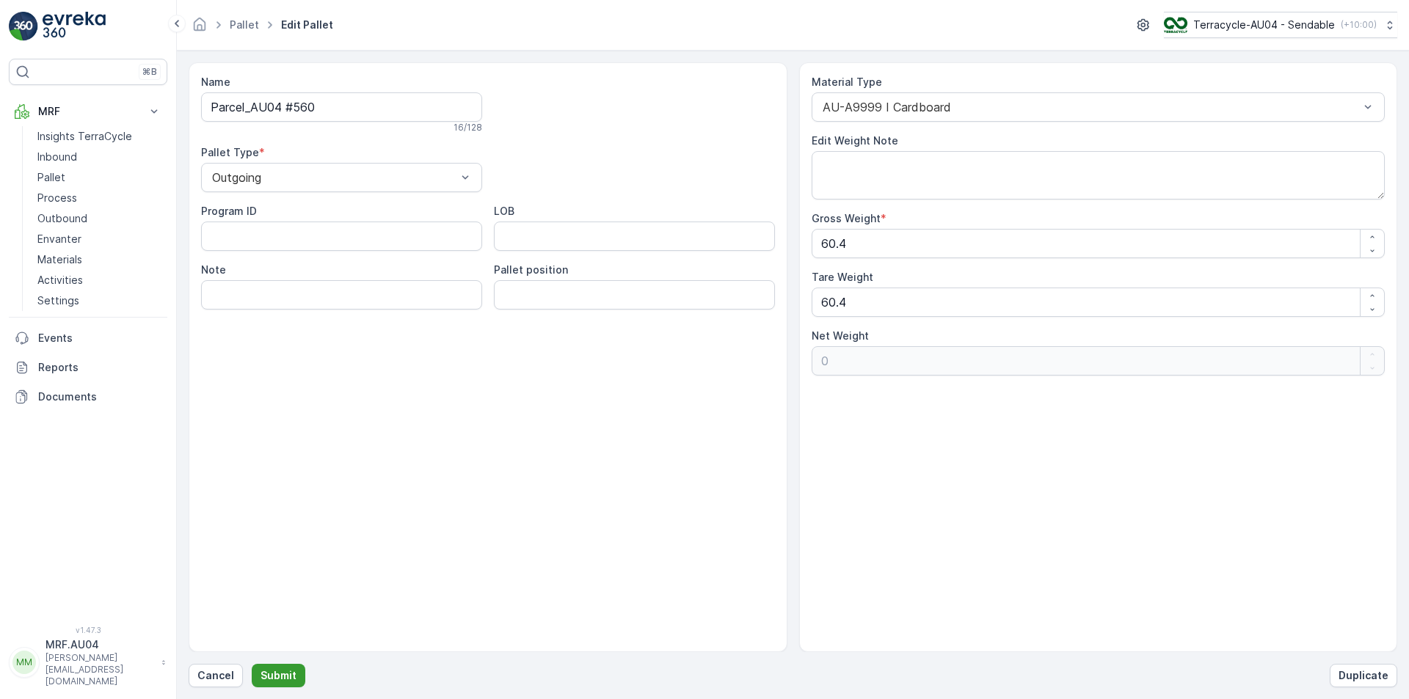
click at [270, 680] on p "Submit" at bounding box center [278, 675] width 36 height 15
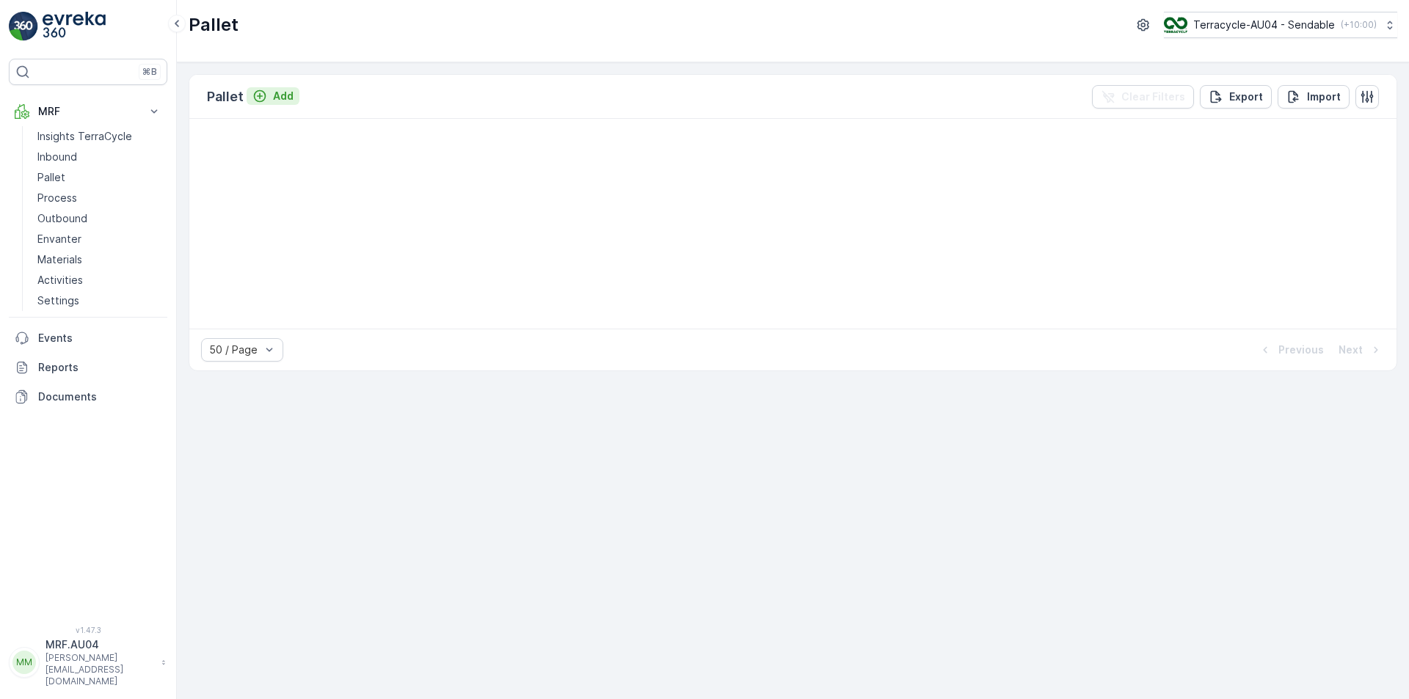
click at [267, 98] on div "Add" at bounding box center [272, 96] width 41 height 15
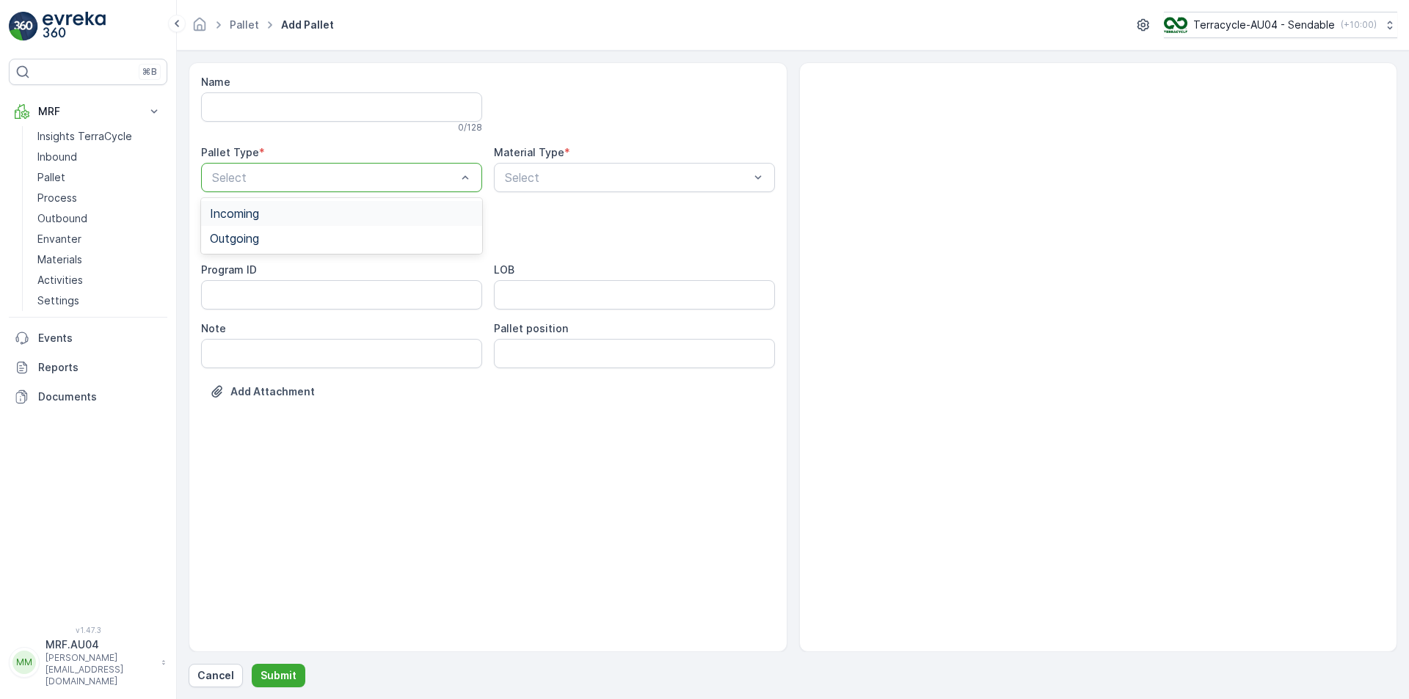
click at [288, 178] on div at bounding box center [334, 177] width 247 height 13
click at [267, 233] on div "Outgoing" at bounding box center [341, 238] width 263 height 13
click at [577, 190] on div "Select" at bounding box center [634, 177] width 281 height 29
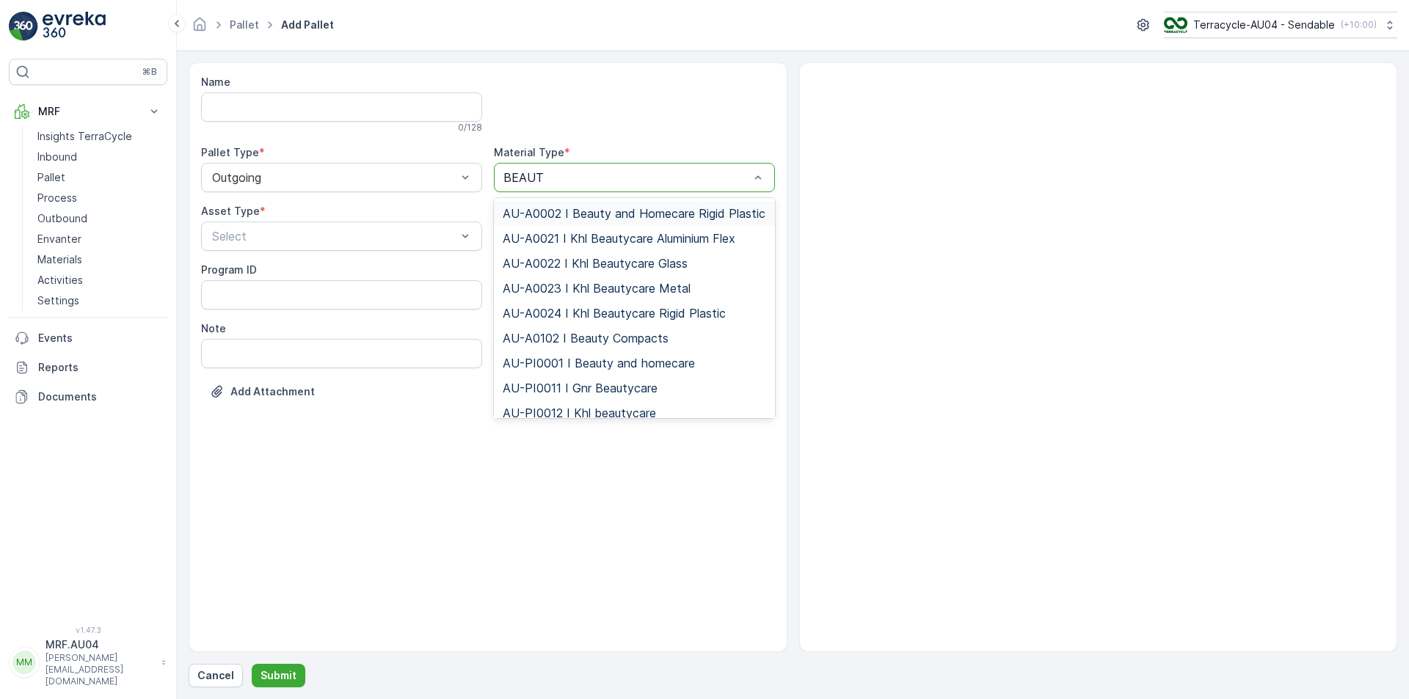
type input "BEAUTY"
click at [580, 207] on span "AU-A0002 I Beauty and Homecare Rigid Plastic" at bounding box center [634, 213] width 263 height 13
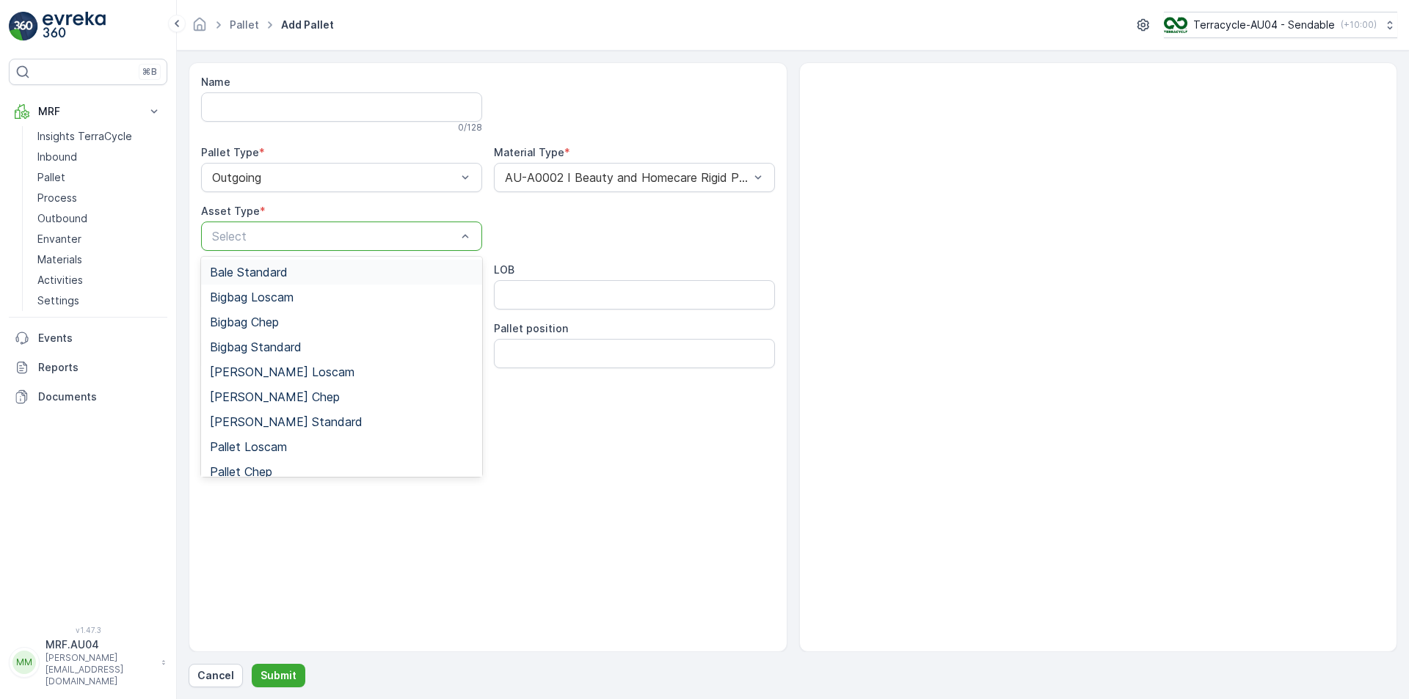
click at [365, 225] on div "Select" at bounding box center [341, 236] width 281 height 29
click at [313, 353] on div "Bigbag Standard" at bounding box center [341, 346] width 263 height 13
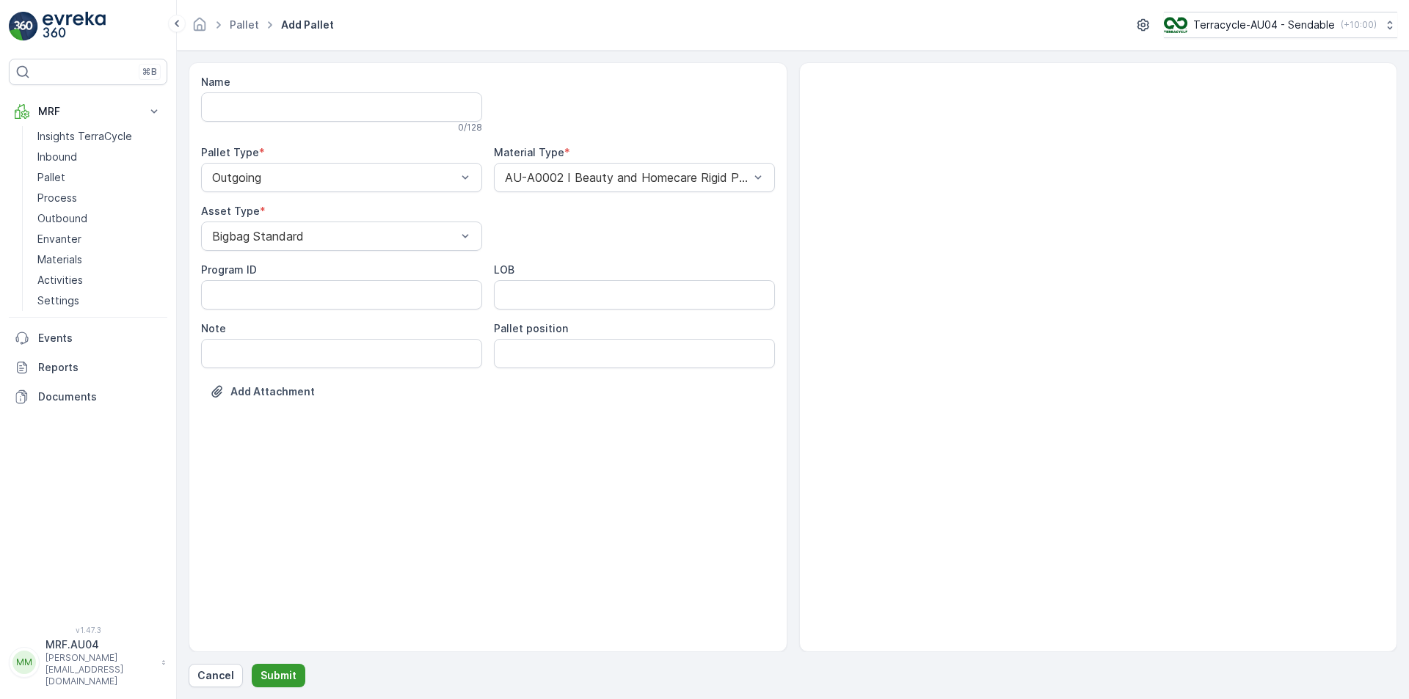
click at [275, 666] on button "Submit" at bounding box center [279, 675] width 54 height 23
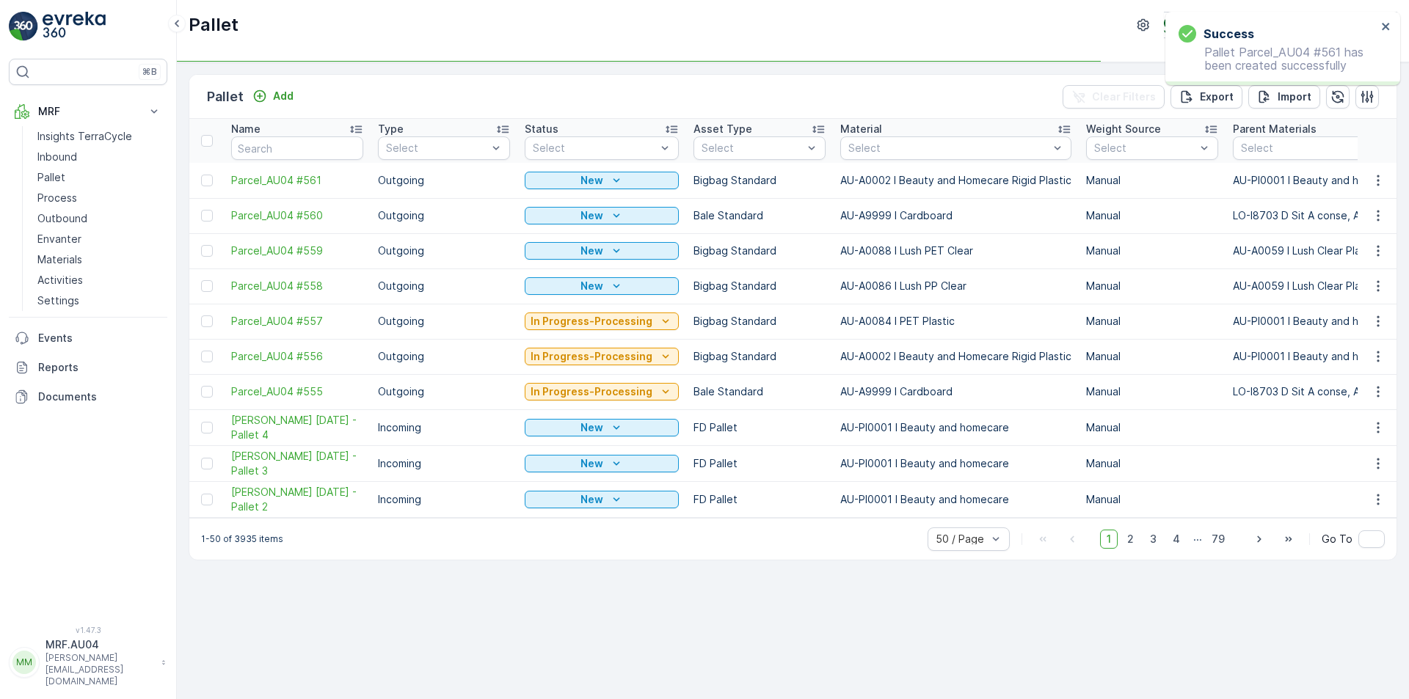
click at [200, 291] on td at bounding box center [206, 286] width 34 height 35
click at [203, 285] on div at bounding box center [207, 286] width 12 height 12
click at [201, 280] on input "checkbox" at bounding box center [201, 280] width 0 height 0
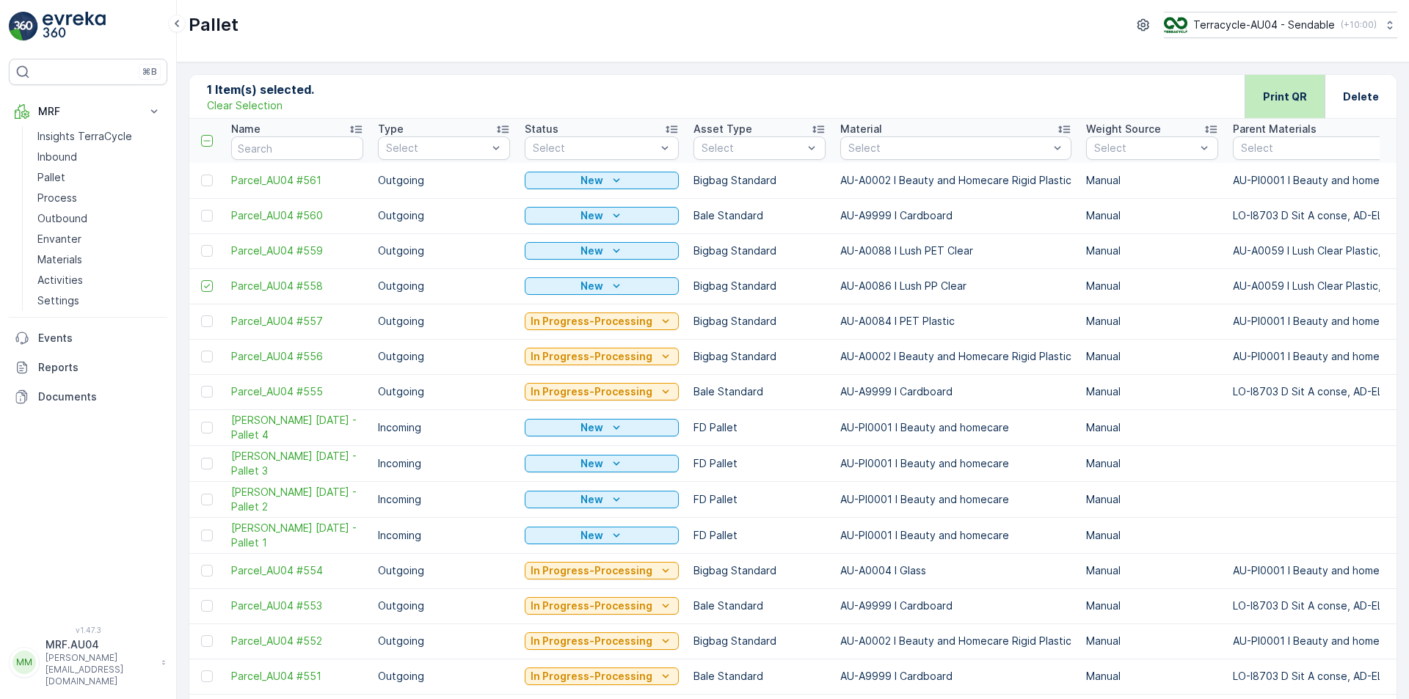
click at [1293, 101] on p "Print QR" at bounding box center [1285, 97] width 44 height 15
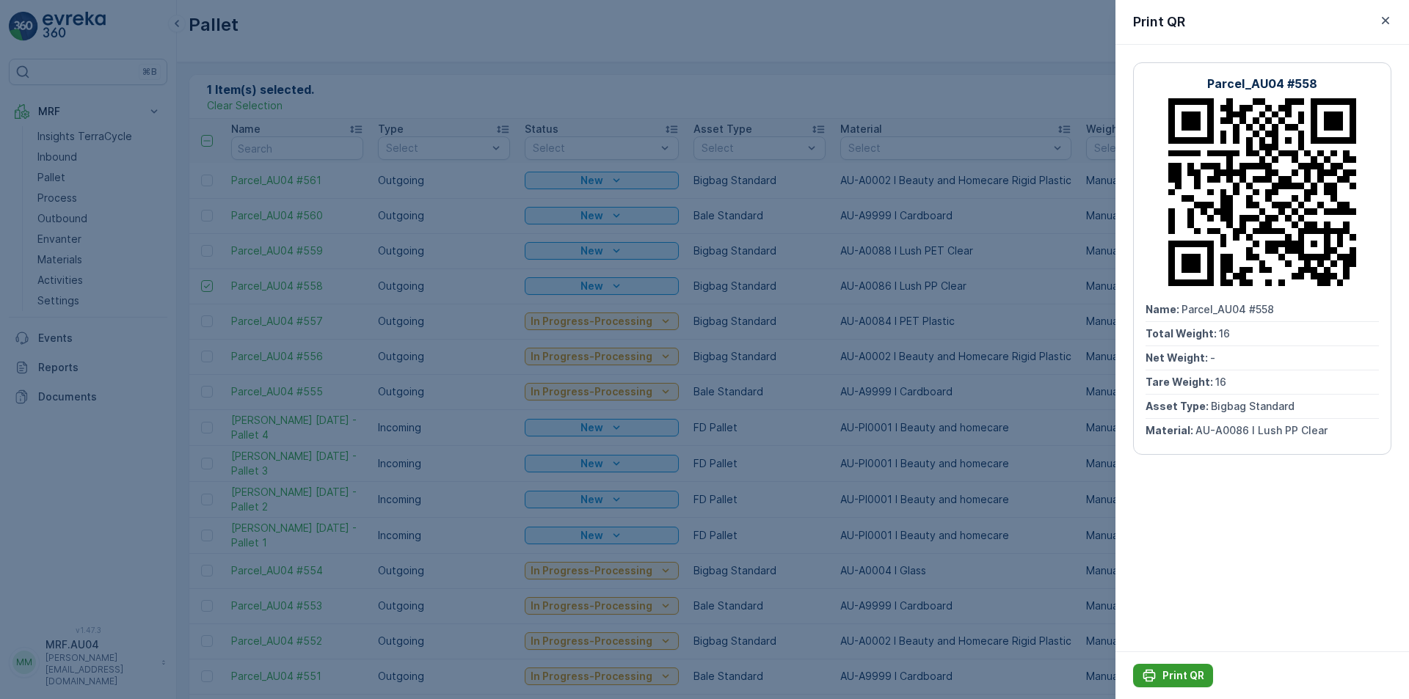
click at [1191, 676] on p "Print QR" at bounding box center [1183, 675] width 42 height 15
click at [1389, 24] on icon "button" at bounding box center [1385, 20] width 15 height 15
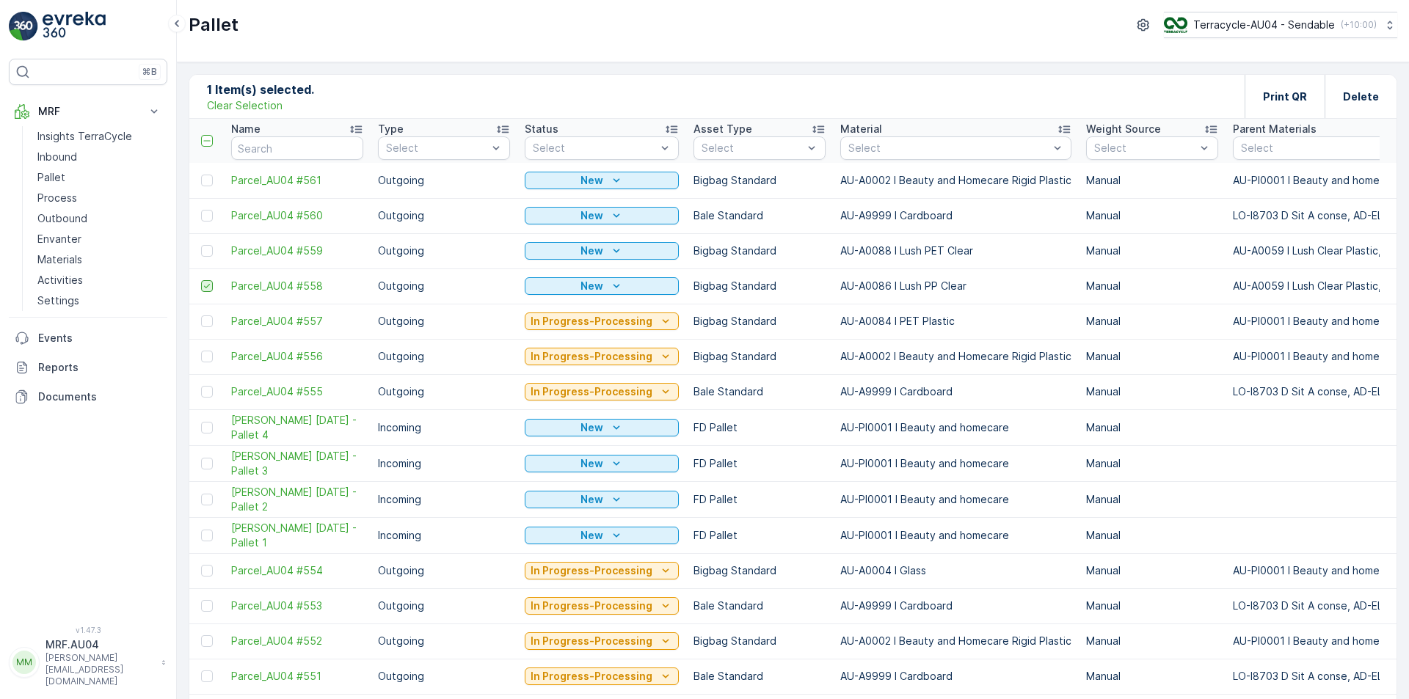
click at [205, 286] on icon at bounding box center [207, 286] width 6 height 4
click at [201, 280] on input "checkbox" at bounding box center [201, 280] width 0 height 0
drag, startPoint x: 209, startPoint y: 250, endPoint x: 733, endPoint y: 259, distance: 524.0
click at [208, 250] on div at bounding box center [207, 251] width 12 height 12
click at [201, 245] on input "checkbox" at bounding box center [201, 245] width 0 height 0
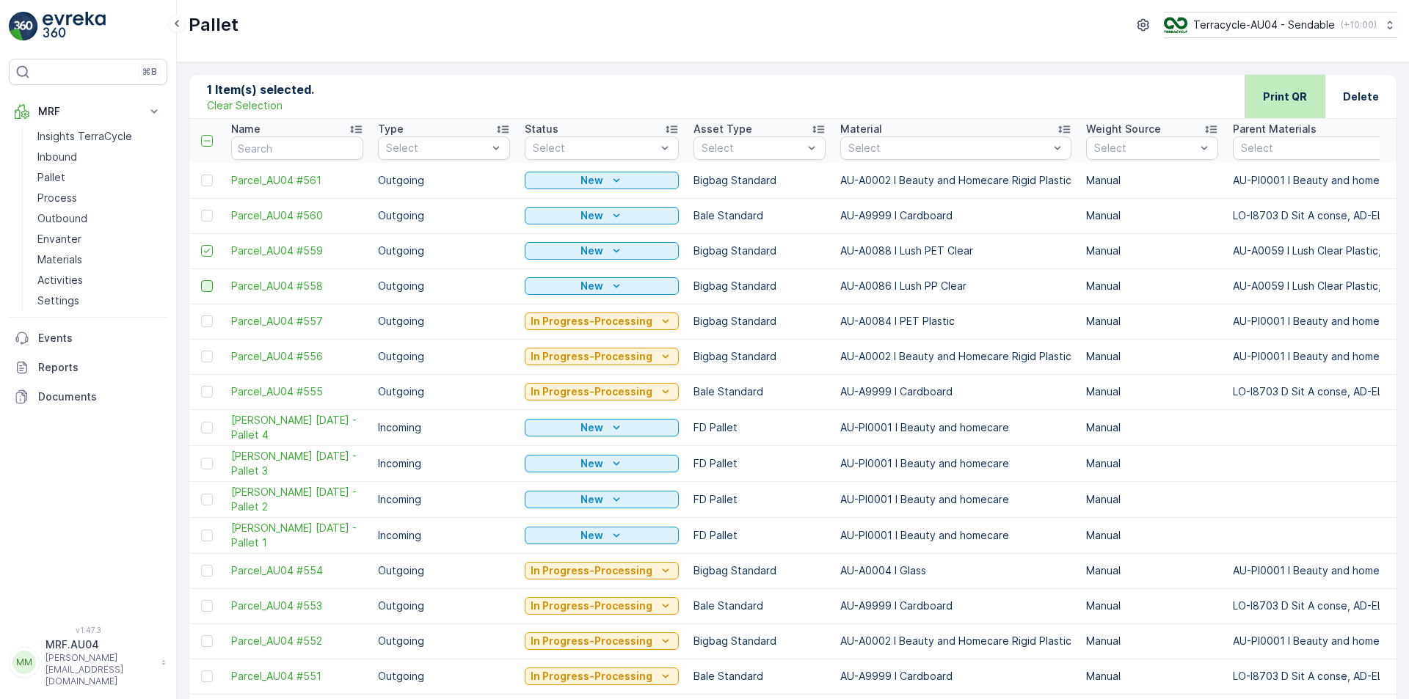
click at [1300, 104] on div "Print QR" at bounding box center [1285, 96] width 44 height 43
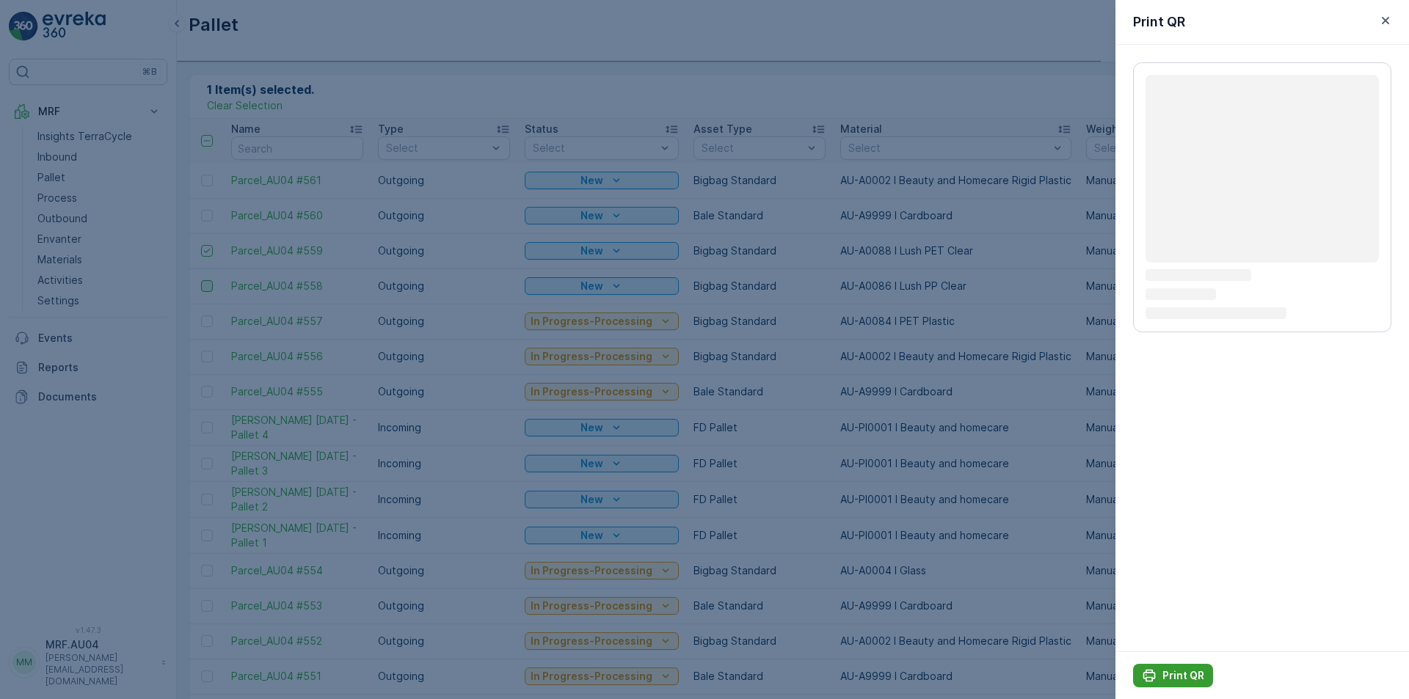
click at [1163, 670] on p "Print QR" at bounding box center [1183, 675] width 42 height 15
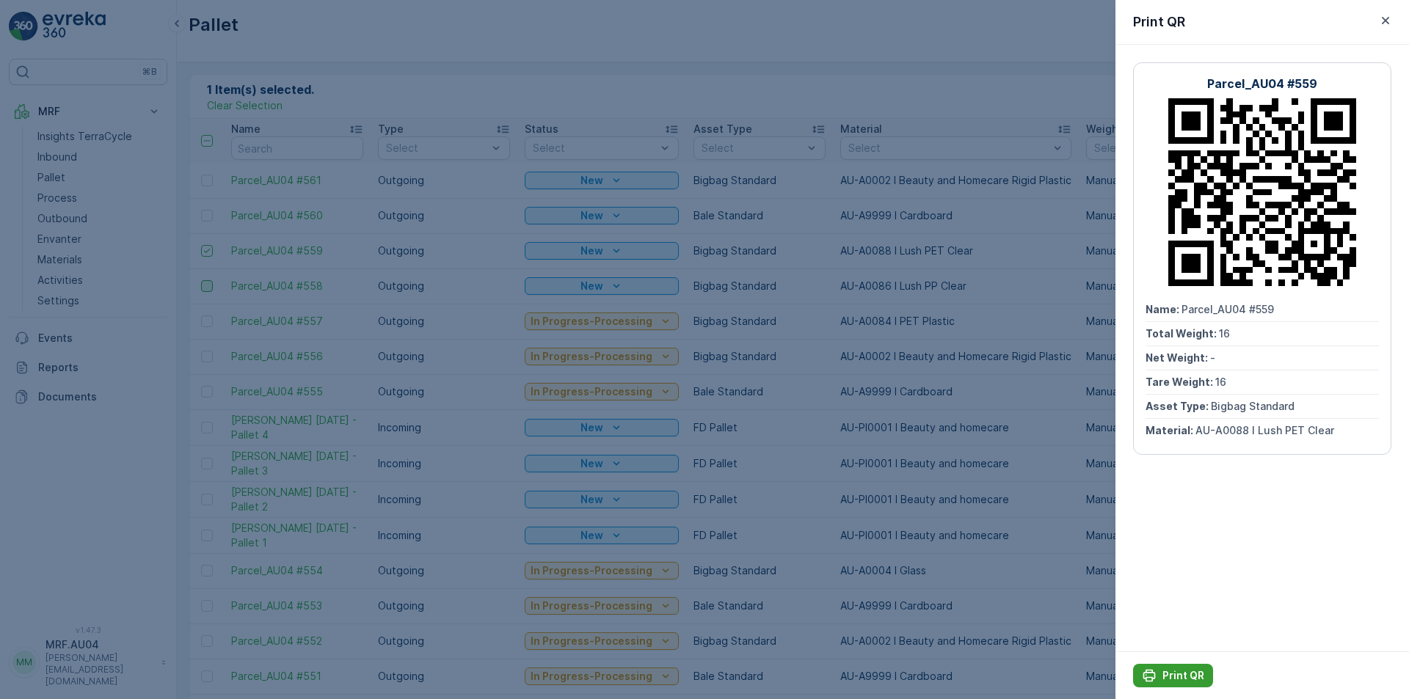
click at [1167, 671] on p "Print QR" at bounding box center [1183, 675] width 42 height 15
click at [1387, 22] on icon "button" at bounding box center [1385, 20] width 7 height 7
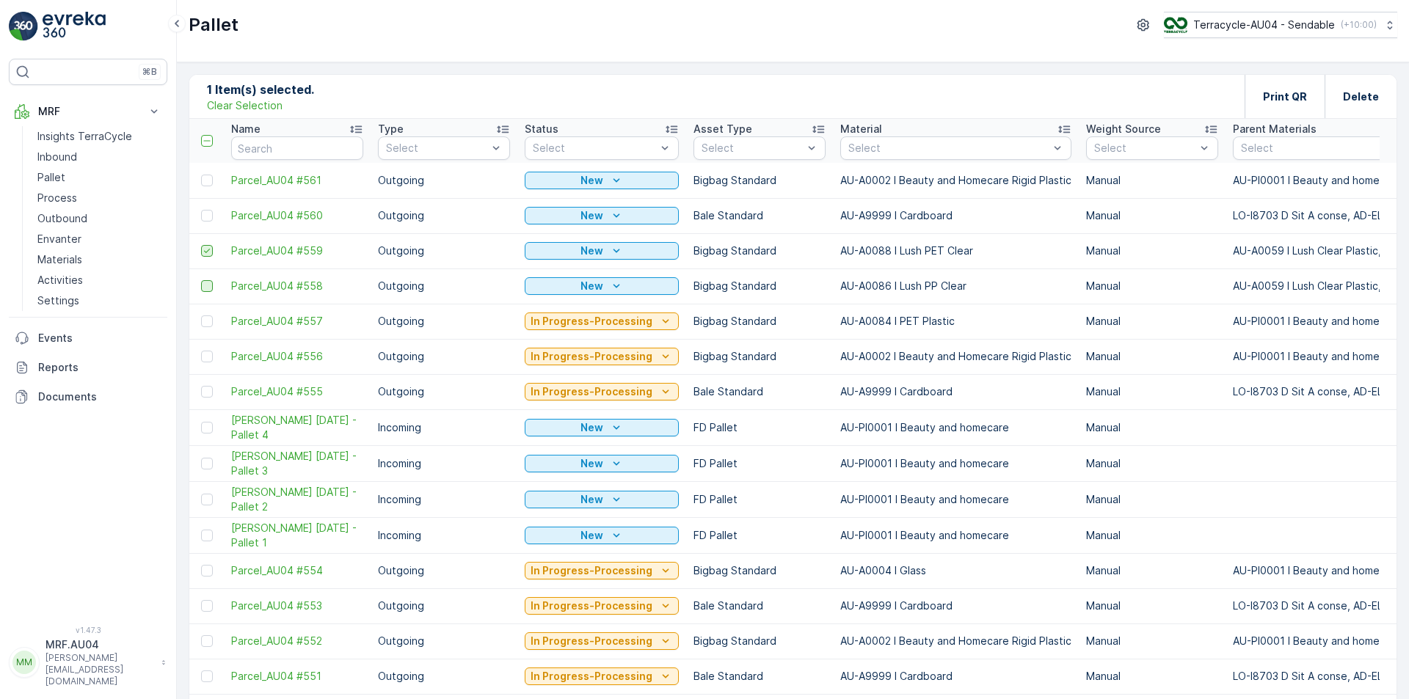
click at [205, 253] on icon at bounding box center [207, 251] width 10 height 10
click at [201, 245] on input "checkbox" at bounding box center [201, 245] width 0 height 0
click at [204, 208] on td at bounding box center [206, 215] width 34 height 35
click at [208, 213] on div at bounding box center [207, 216] width 12 height 12
click at [201, 210] on input "checkbox" at bounding box center [201, 210] width 0 height 0
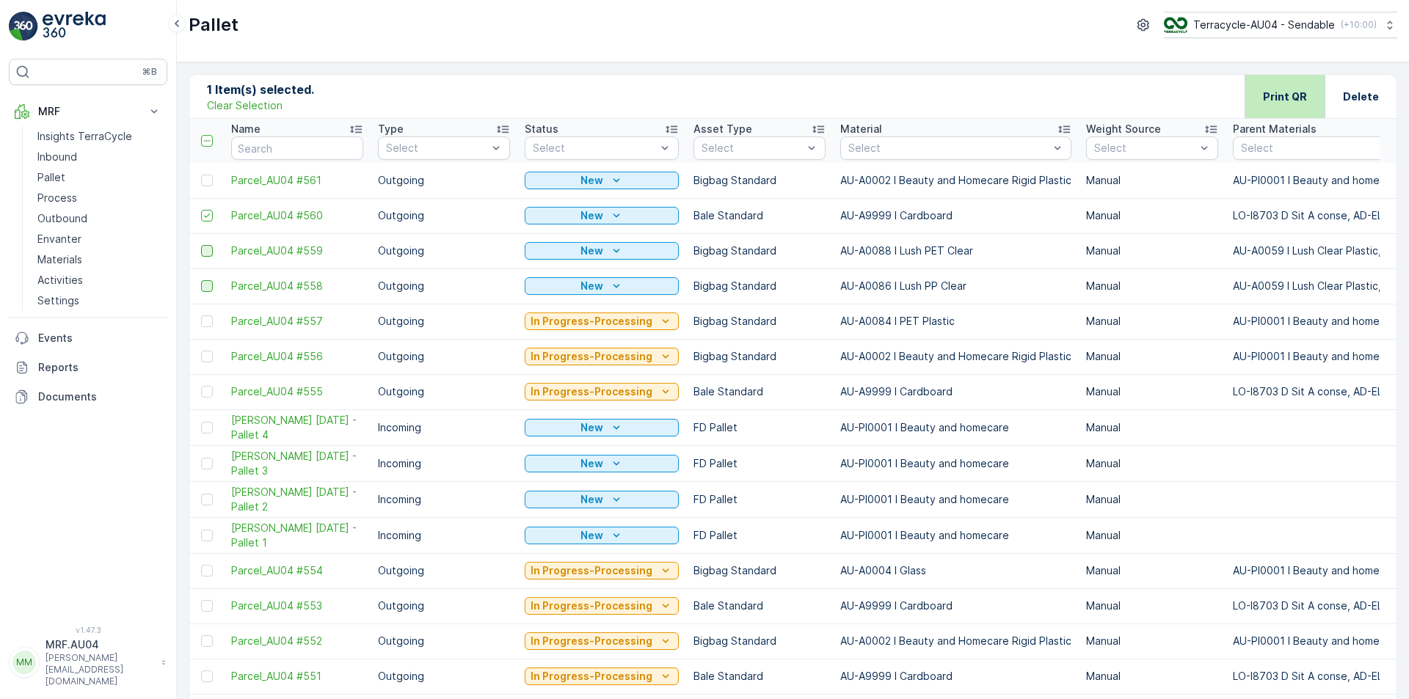
click at [1309, 93] on div "Print QR" at bounding box center [1285, 96] width 80 height 43
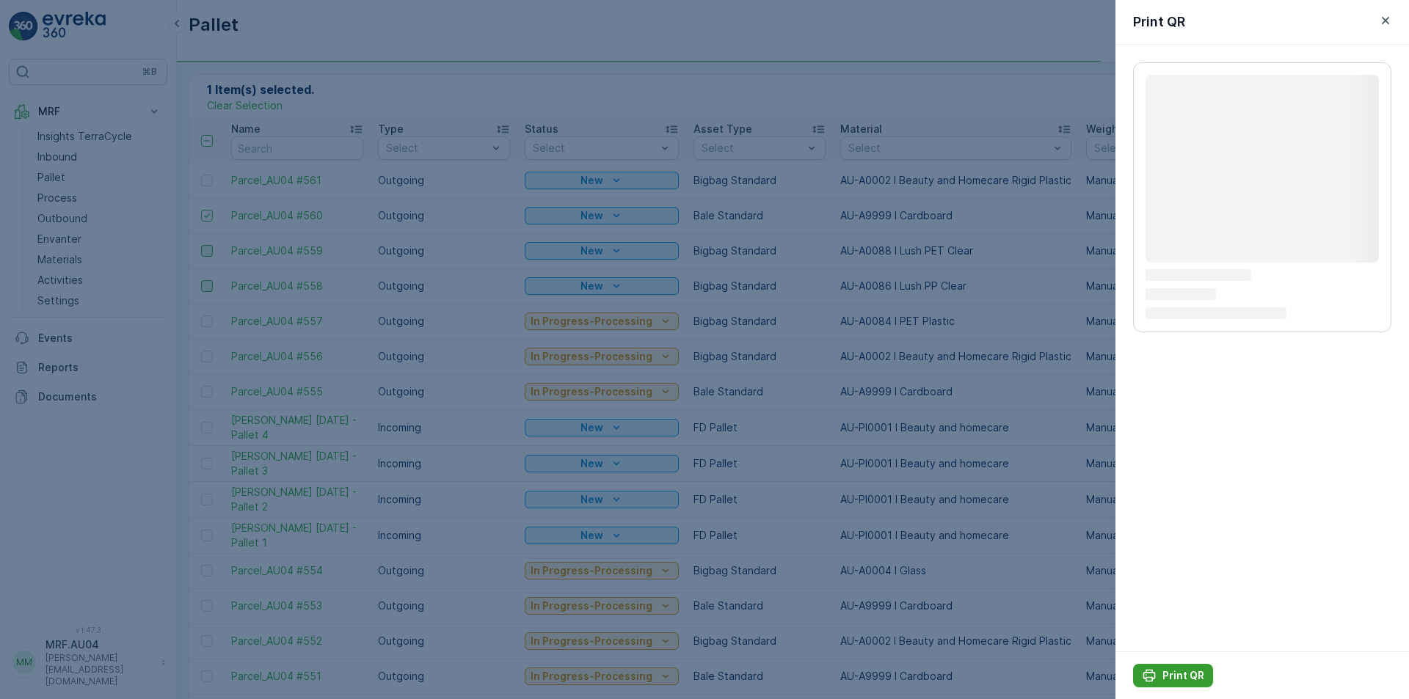
click at [1148, 674] on icon "Print QR" at bounding box center [1149, 675] width 15 height 15
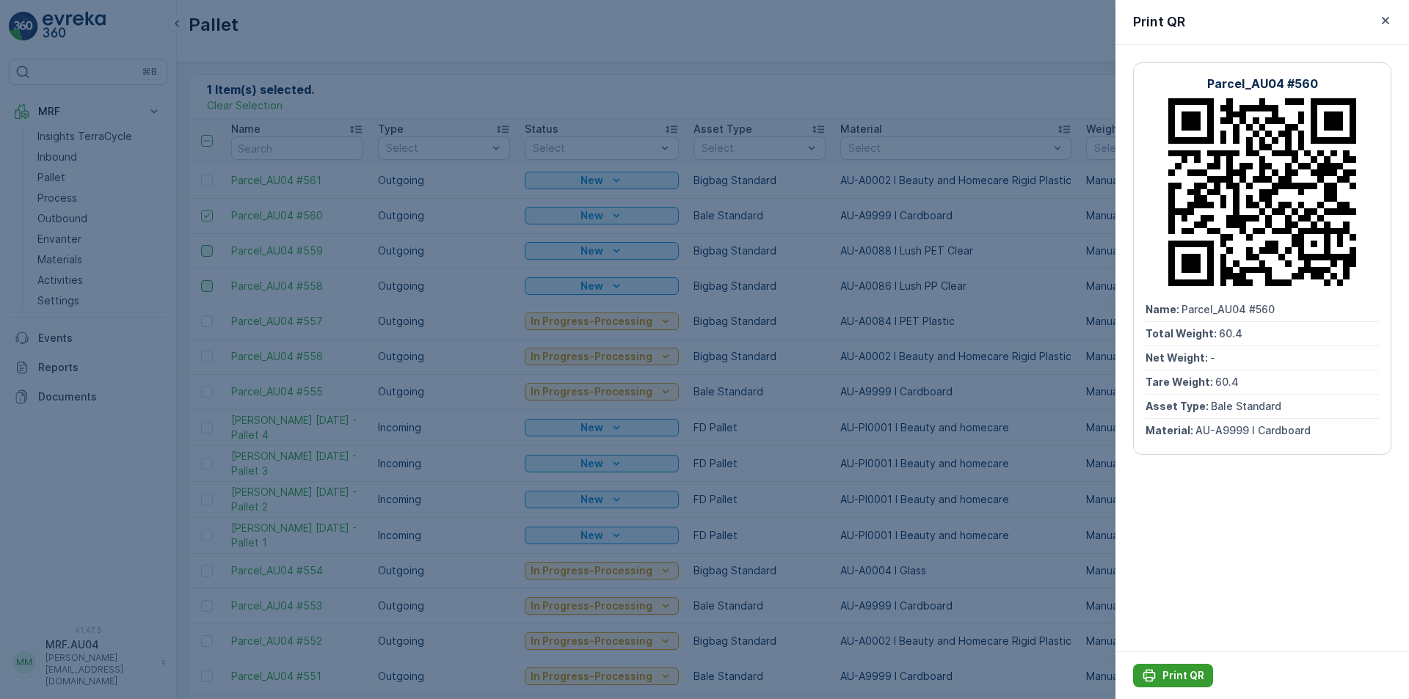
click at [1174, 679] on p "Print QR" at bounding box center [1183, 675] width 42 height 15
click at [1388, 18] on icon "button" at bounding box center [1385, 20] width 7 height 7
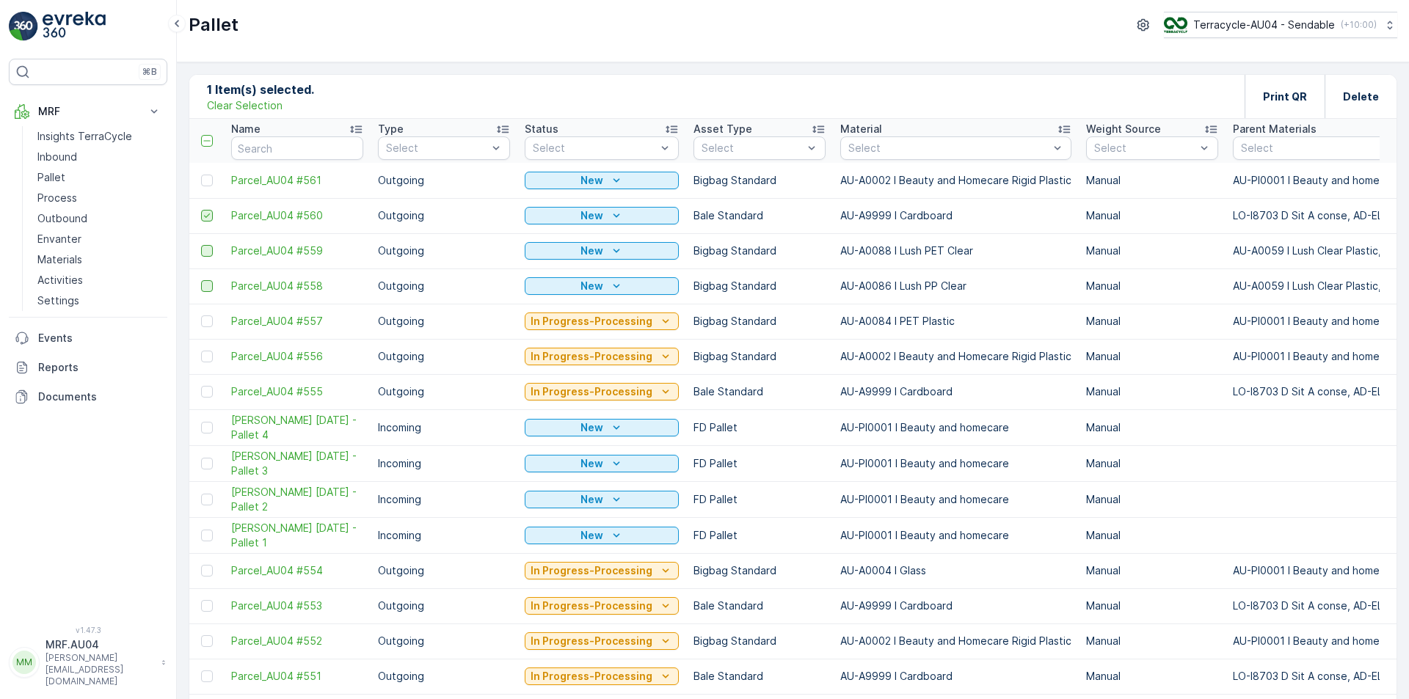
click at [203, 219] on icon at bounding box center [207, 216] width 10 height 10
click at [201, 210] on input "checkbox" at bounding box center [201, 210] width 0 height 0
click at [203, 178] on div at bounding box center [207, 181] width 12 height 12
click at [201, 175] on input "checkbox" at bounding box center [201, 175] width 0 height 0
click at [1291, 81] on div "Print QR" at bounding box center [1285, 96] width 44 height 43
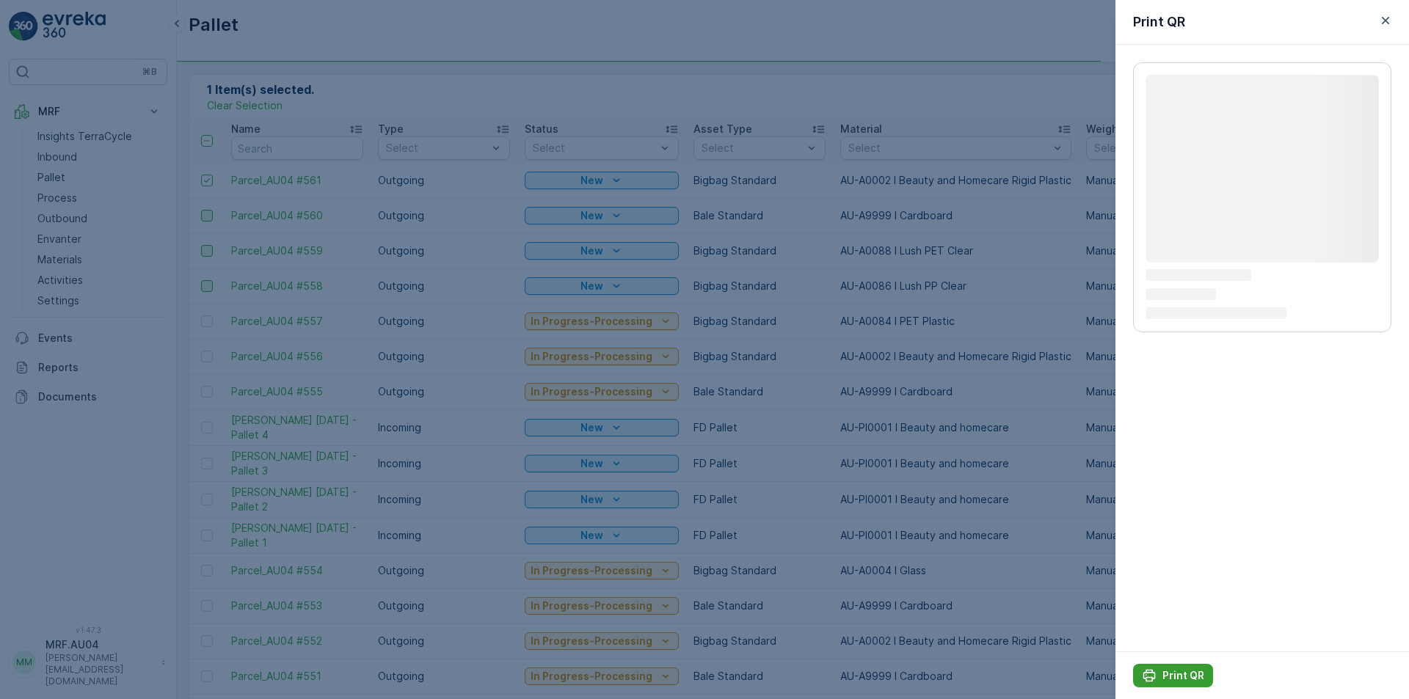
click at [1171, 685] on button "Print QR" at bounding box center [1173, 675] width 80 height 23
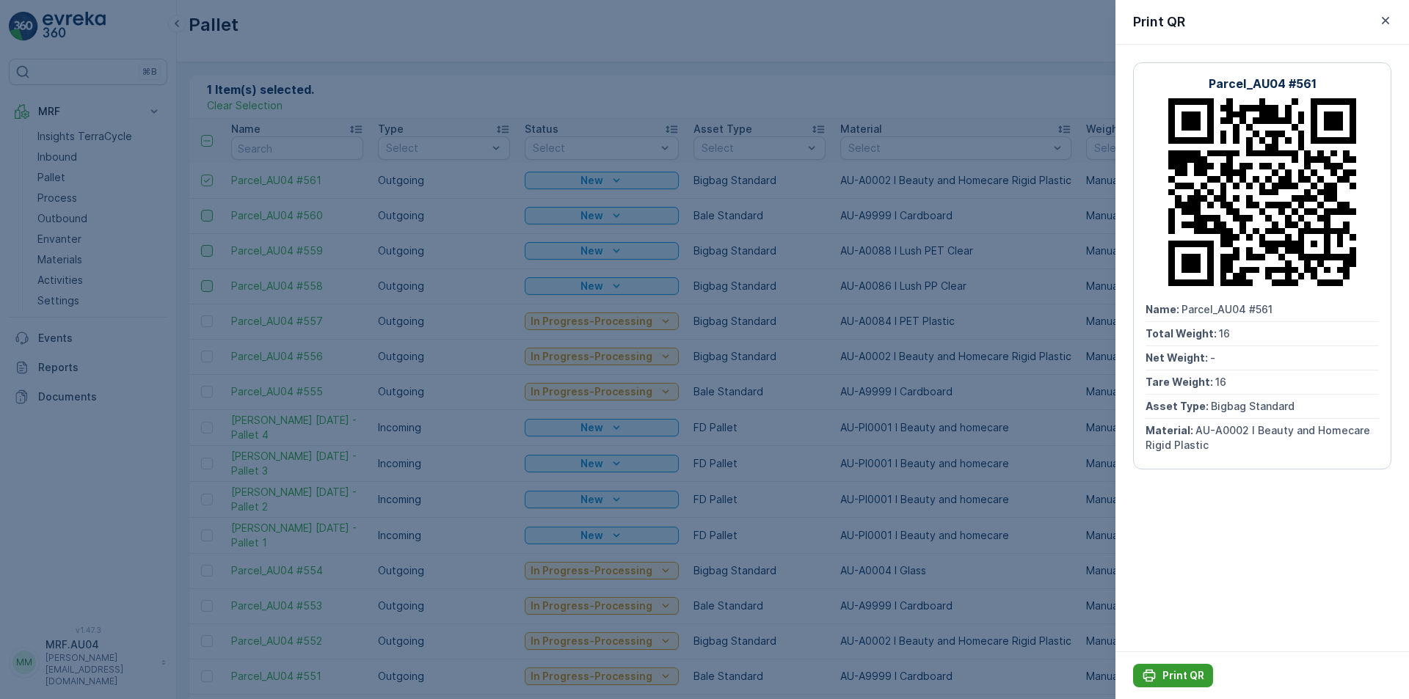
click at [1156, 671] on div "Print QR" at bounding box center [1173, 675] width 62 height 15
click at [1384, 17] on icon "button" at bounding box center [1385, 20] width 15 height 15
